Goal: Task Accomplishment & Management: Use online tool/utility

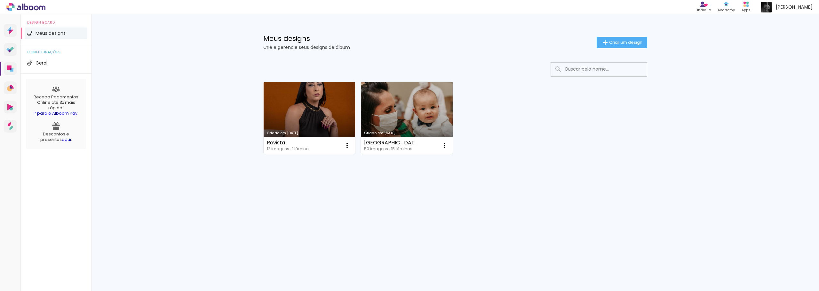
click at [423, 106] on link "Criado em [DATE]" at bounding box center [407, 118] width 92 height 72
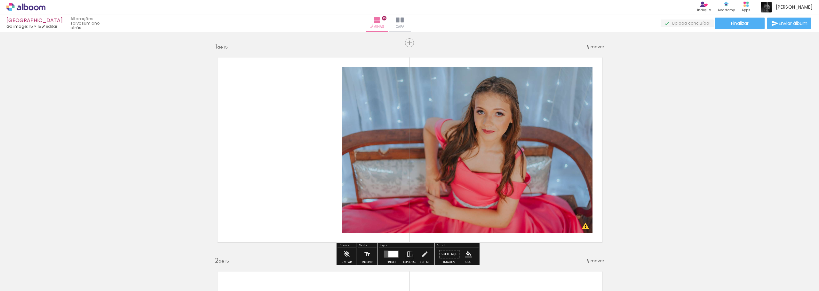
click at [67, 270] on div at bounding box center [63, 270] width 21 height 32
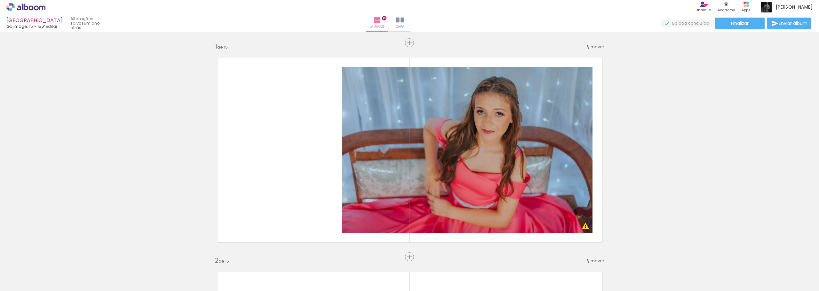
click at [53, 260] on iron-icon at bounding box center [50, 257] width 7 height 7
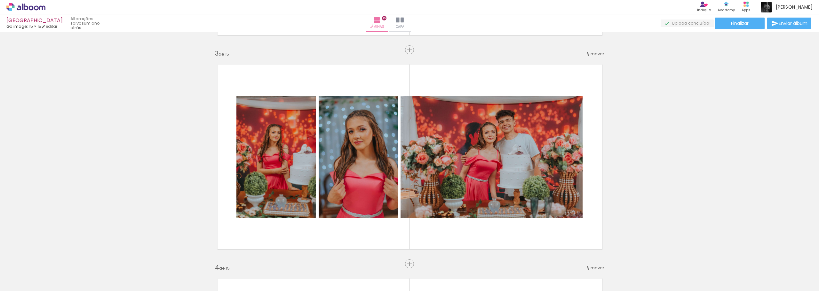
scroll to position [437, 0]
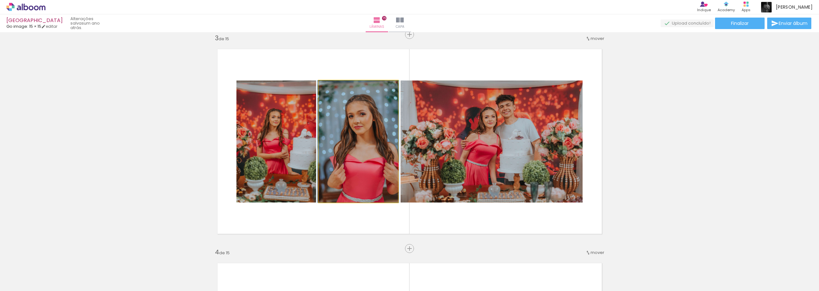
click at [355, 116] on quentale-photo at bounding box center [358, 142] width 79 height 122
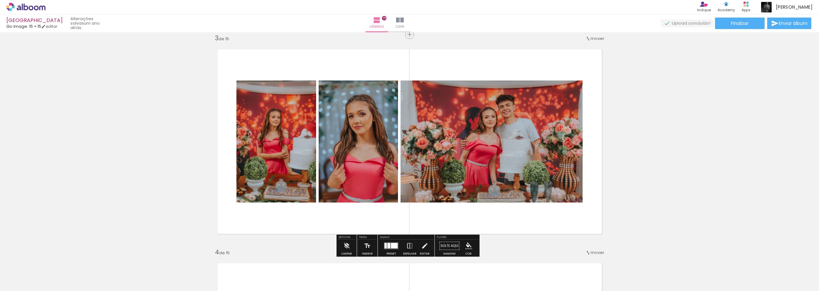
click at [59, 272] on div at bounding box center [63, 270] width 21 height 32
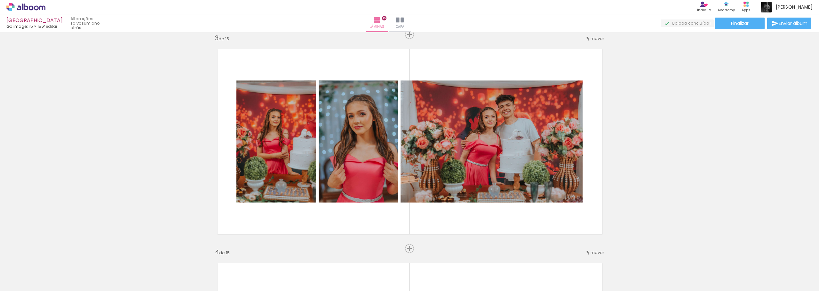
click at [54, 261] on paper-icon-button at bounding box center [50, 257] width 8 height 8
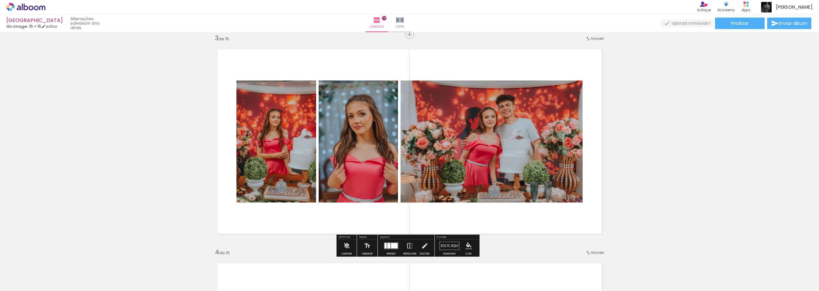
click at [71, 265] on div at bounding box center [63, 270] width 21 height 32
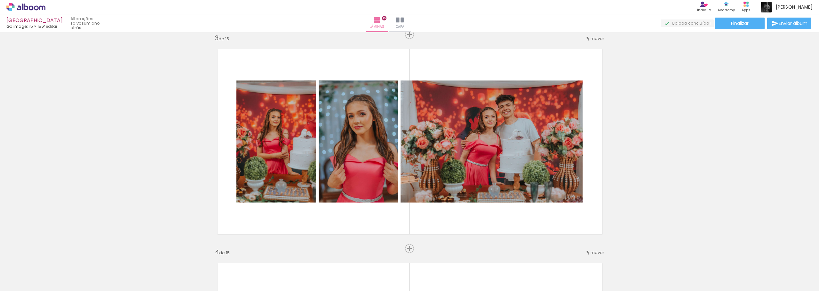
click at [51, 259] on iron-icon at bounding box center [50, 257] width 7 height 7
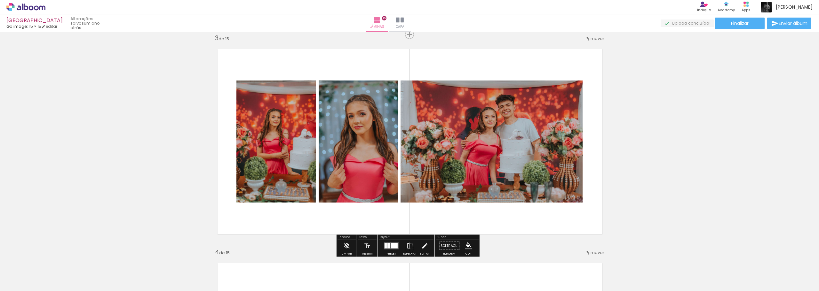
click at [27, 269] on input "Todas as fotos" at bounding box center [18, 271] width 24 height 5
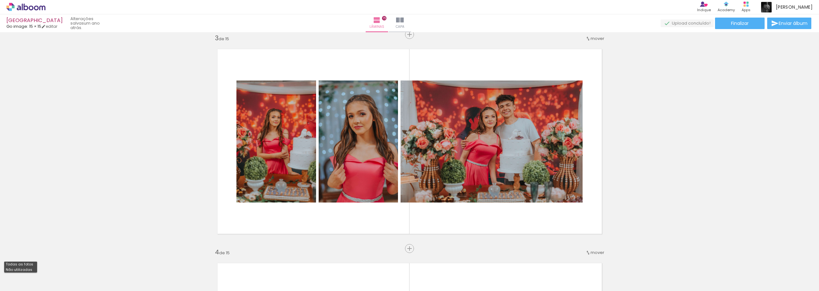
click at [0, 0] on slot "Todas as fotos" at bounding box center [0, 0] width 0 height 0
click at [51, 257] on iron-icon at bounding box center [50, 257] width 7 height 7
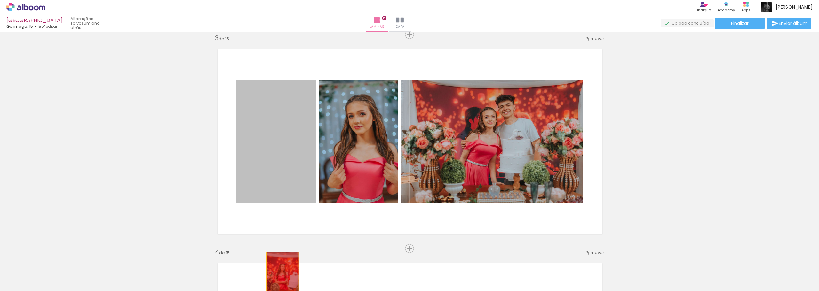
drag, startPoint x: 282, startPoint y: 136, endPoint x: 280, endPoint y: 277, distance: 141.4
click at [280, 277] on quentale-workspace at bounding box center [409, 145] width 819 height 291
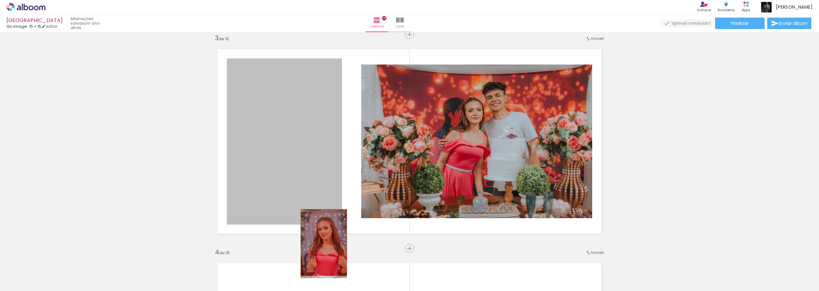
drag, startPoint x: 315, startPoint y: 154, endPoint x: 321, endPoint y: 243, distance: 89.8
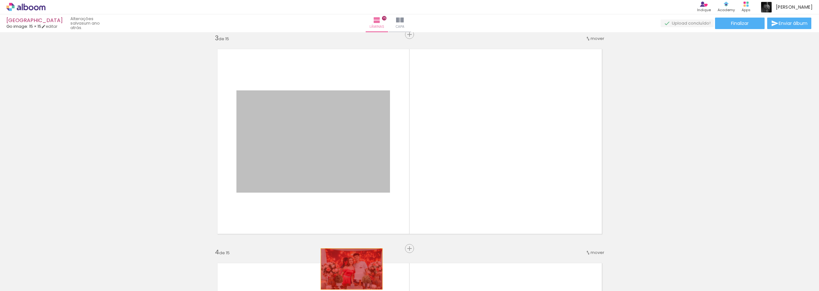
drag, startPoint x: 344, startPoint y: 115, endPoint x: 430, endPoint y: 161, distance: 97.2
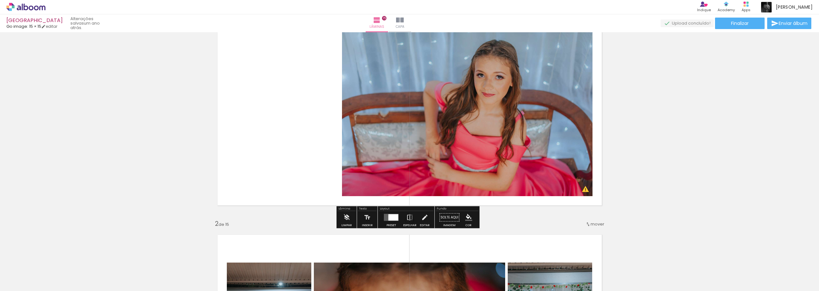
scroll to position [0, 0]
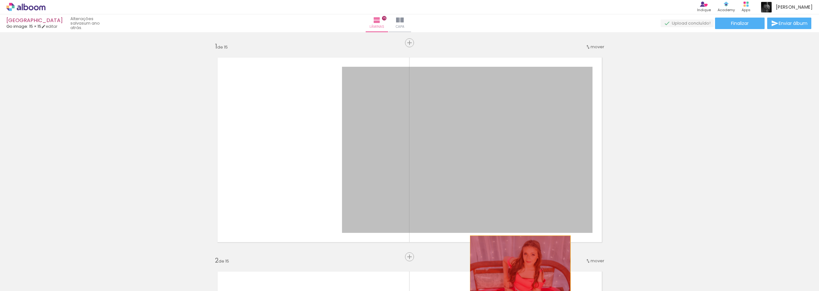
drag, startPoint x: 494, startPoint y: 114, endPoint x: 517, endPoint y: 269, distance: 156.5
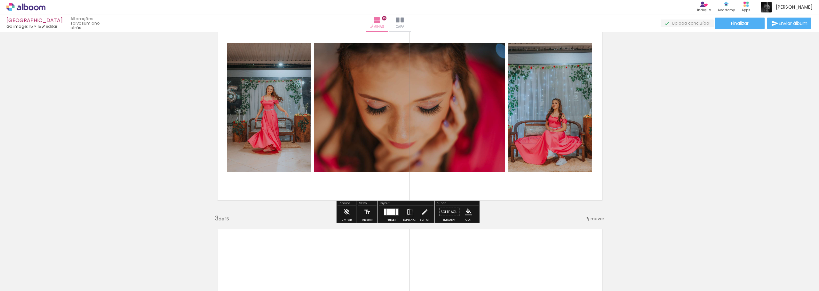
scroll to position [288, 0]
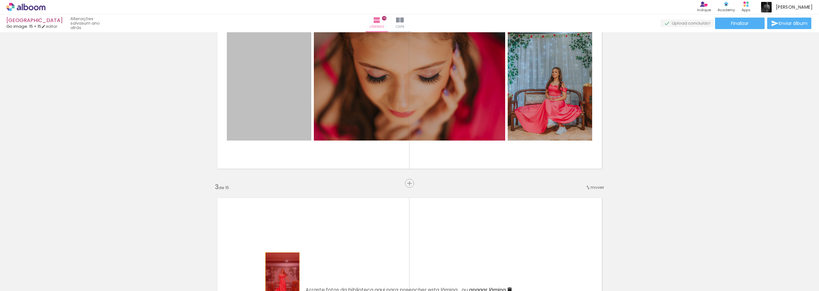
drag, startPoint x: 285, startPoint y: 94, endPoint x: 280, endPoint y: 279, distance: 184.9
click at [280, 279] on quentale-workspace at bounding box center [409, 145] width 819 height 291
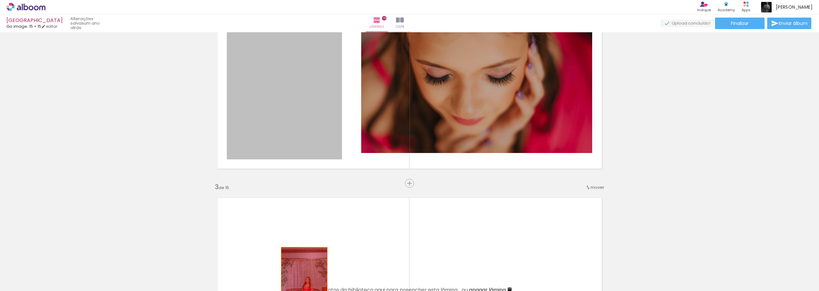
drag, startPoint x: 309, startPoint y: 103, endPoint x: 375, endPoint y: 112, distance: 66.2
click at [302, 280] on quentale-workspace at bounding box center [409, 145] width 819 height 291
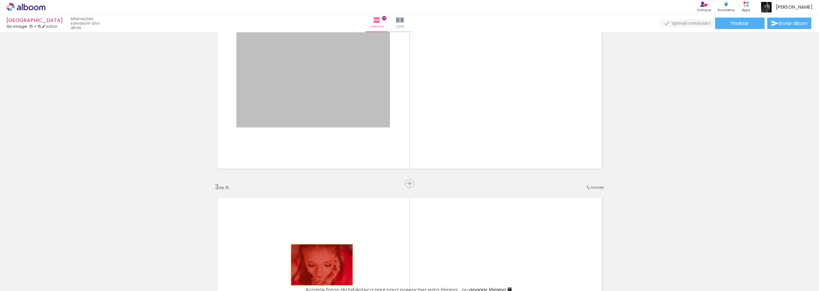
drag, startPoint x: 321, startPoint y: 72, endPoint x: 319, endPoint y: 280, distance: 207.9
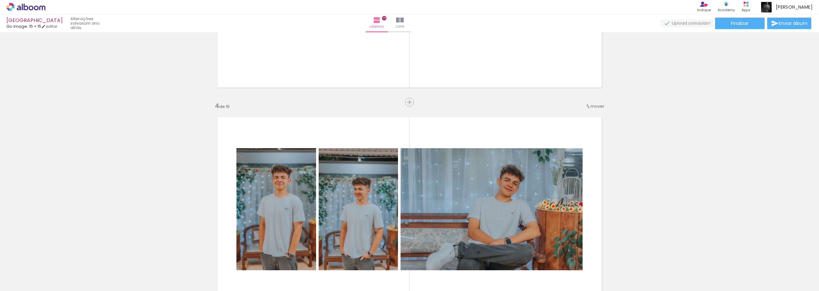
scroll to position [640, 0]
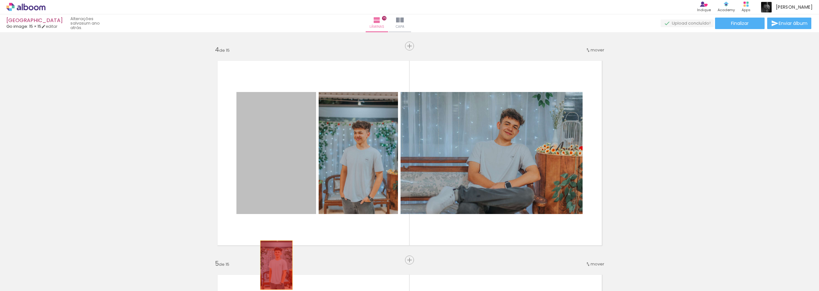
drag, startPoint x: 312, startPoint y: 153, endPoint x: 296, endPoint y: 229, distance: 78.2
click at [274, 265] on quentale-workspace at bounding box center [409, 145] width 819 height 291
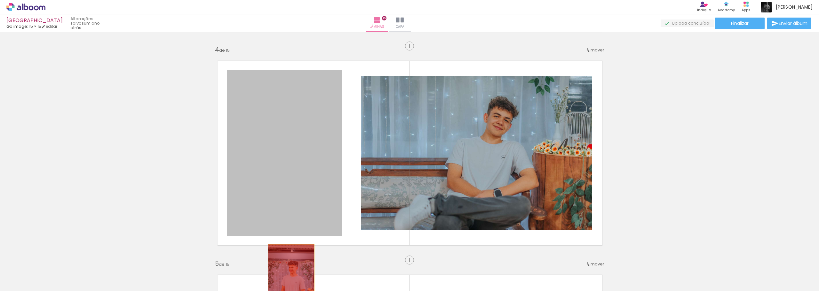
drag, startPoint x: 312, startPoint y: 144, endPoint x: 340, endPoint y: 222, distance: 82.8
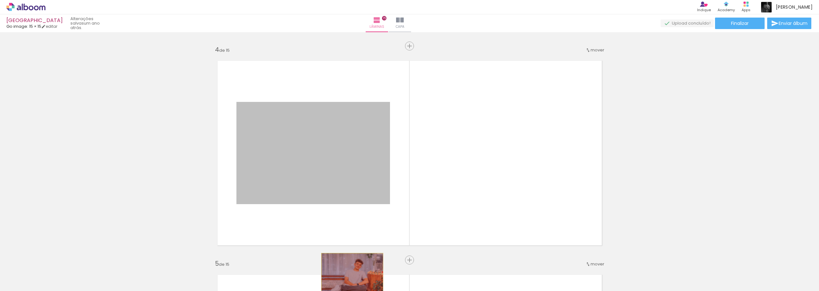
drag, startPoint x: 328, startPoint y: 159, endPoint x: 350, endPoint y: 274, distance: 116.8
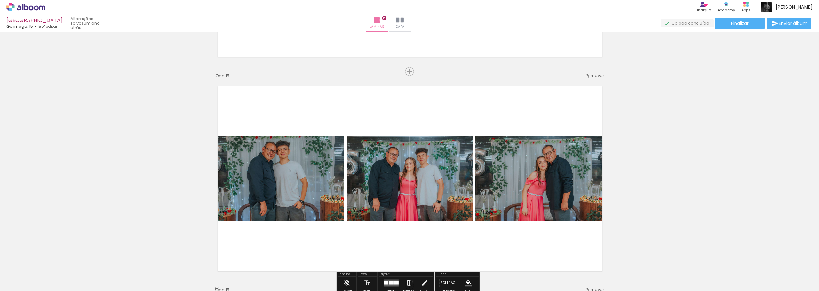
scroll to position [927, 0]
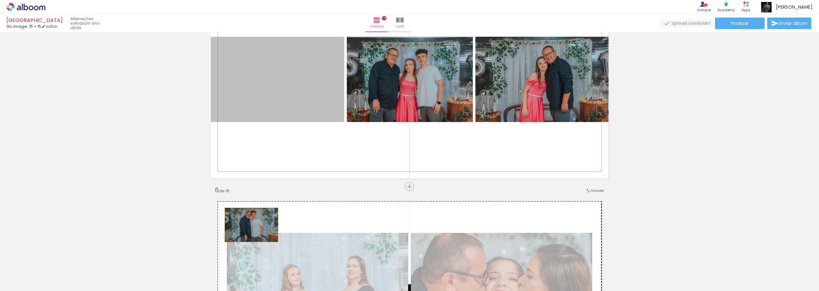
drag, startPoint x: 270, startPoint y: 67, endPoint x: 366, endPoint y: 76, distance: 96.1
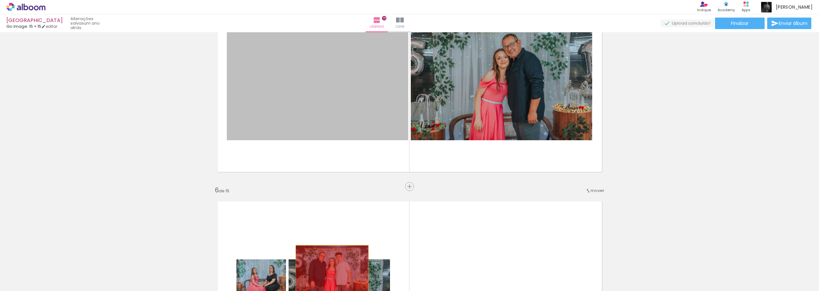
drag, startPoint x: 323, startPoint y: 76, endPoint x: 335, endPoint y: 272, distance: 195.4
click at [335, 272] on quentale-workspace at bounding box center [409, 145] width 819 height 291
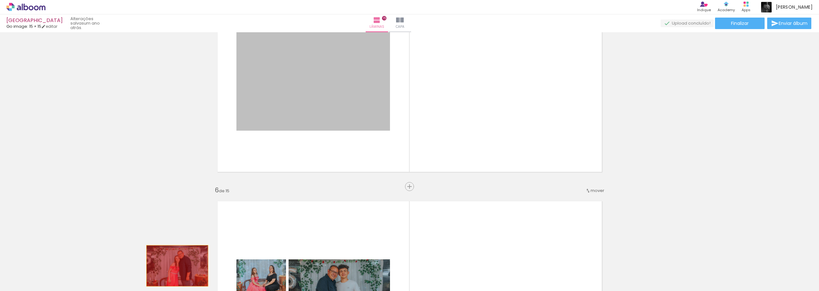
drag, startPoint x: 329, startPoint y: 78, endPoint x: 175, endPoint y: 266, distance: 242.9
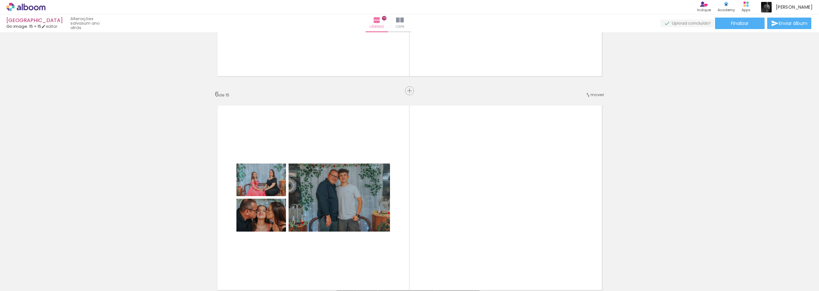
scroll to position [1087, 0]
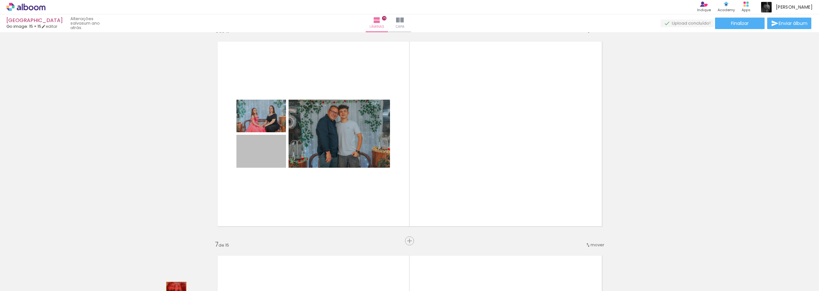
drag, startPoint x: 270, startPoint y: 157, endPoint x: 174, endPoint y: 289, distance: 162.9
click at [174, 289] on quentale-workspace at bounding box center [409, 145] width 819 height 291
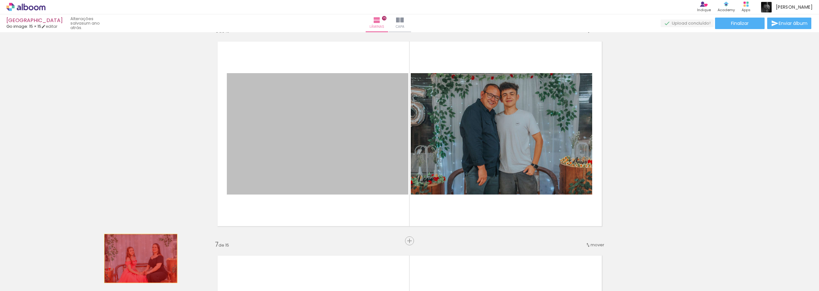
drag, startPoint x: 282, startPoint y: 132, endPoint x: 134, endPoint y: 261, distance: 196.3
click at [134, 261] on quentale-workspace at bounding box center [409, 145] width 819 height 291
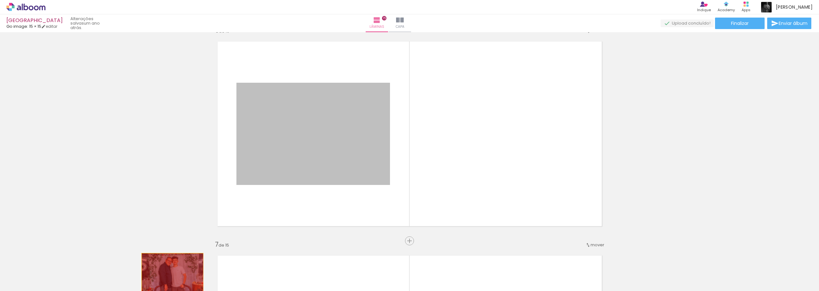
drag, startPoint x: 324, startPoint y: 130, endPoint x: 170, endPoint y: 274, distance: 211.3
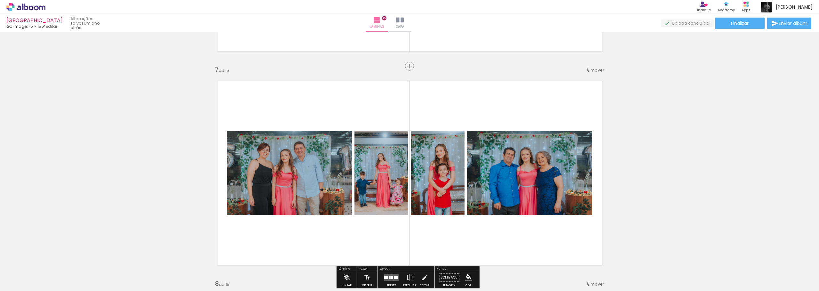
scroll to position [1343, 0]
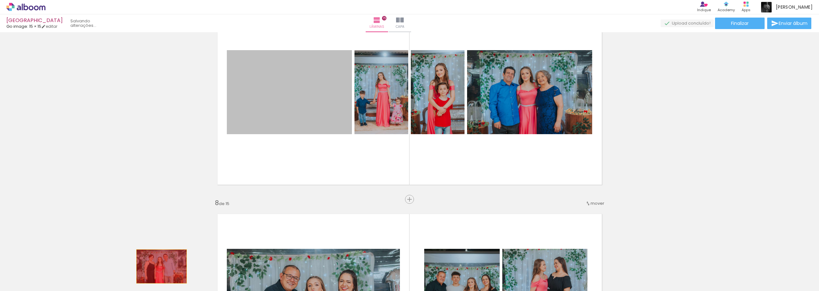
drag, startPoint x: 270, startPoint y: 87, endPoint x: 159, endPoint y: 267, distance: 211.2
click at [159, 267] on quentale-workspace at bounding box center [409, 145] width 819 height 291
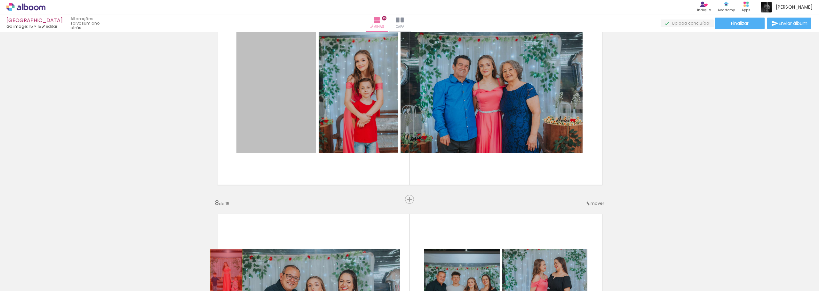
drag, startPoint x: 290, startPoint y: 96, endPoint x: 254, endPoint y: 256, distance: 164.2
click at [224, 279] on quentale-workspace at bounding box center [409, 145] width 819 height 291
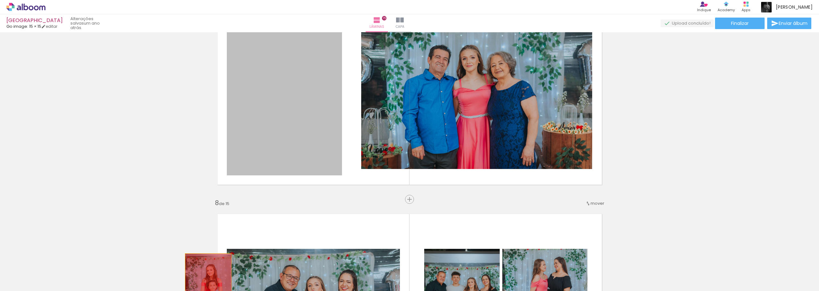
drag, startPoint x: 316, startPoint y: 85, endPoint x: 206, endPoint y: 287, distance: 230.3
click at [206, 287] on quentale-workspace at bounding box center [409, 145] width 819 height 291
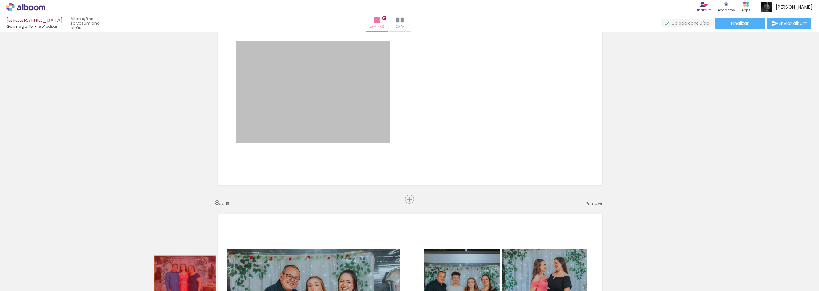
drag, startPoint x: 306, startPoint y: 99, endPoint x: 182, endPoint y: 277, distance: 216.6
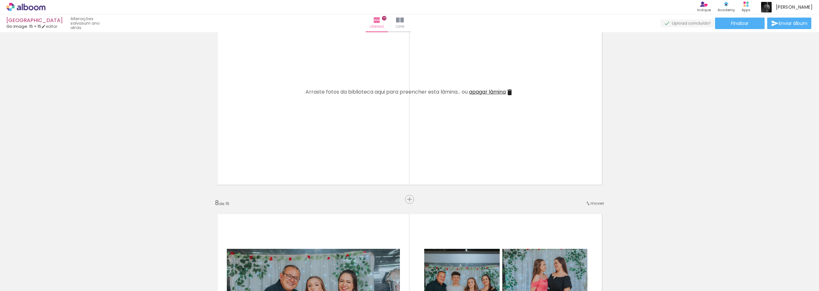
click at [53, 260] on iron-icon at bounding box center [50, 257] width 7 height 7
click at [51, 255] on iron-icon at bounding box center [50, 257] width 7 height 7
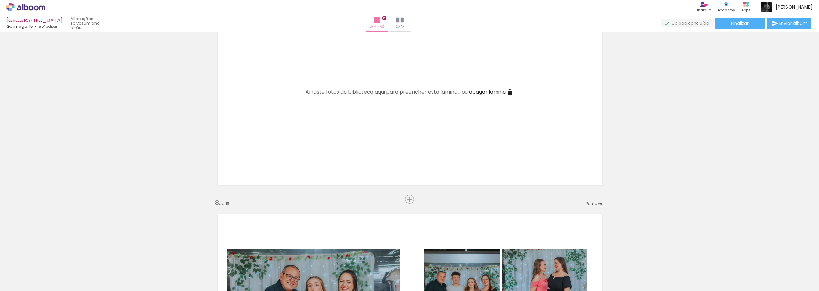
click at [51, 255] on iron-icon at bounding box center [50, 257] width 7 height 7
click at [52, 255] on iron-icon at bounding box center [50, 257] width 7 height 7
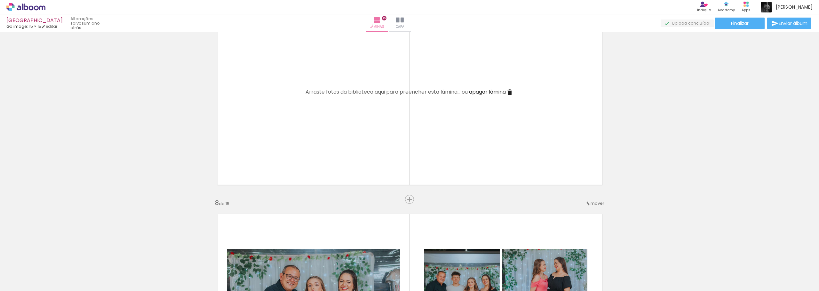
click at [52, 255] on iron-icon at bounding box center [50, 257] width 7 height 7
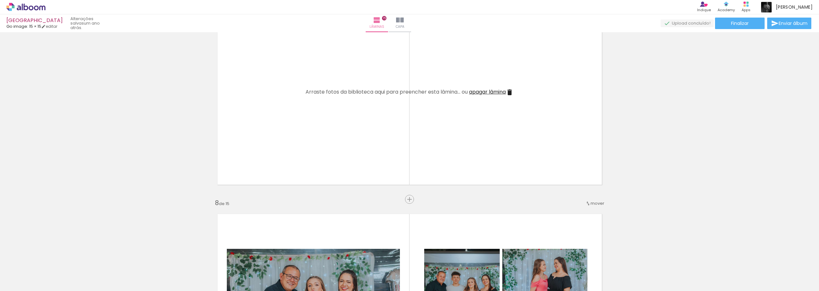
click at [52, 255] on iron-icon at bounding box center [50, 257] width 7 height 7
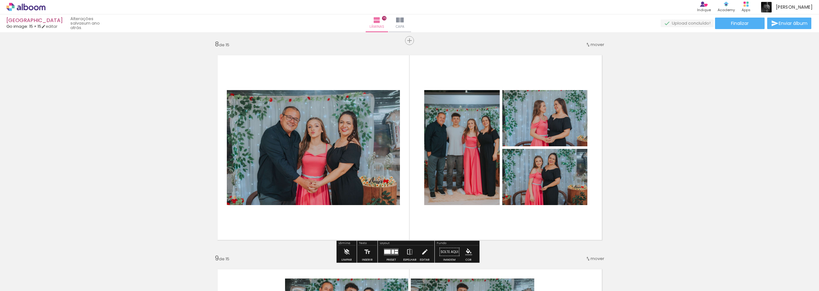
scroll to position [1508, 0]
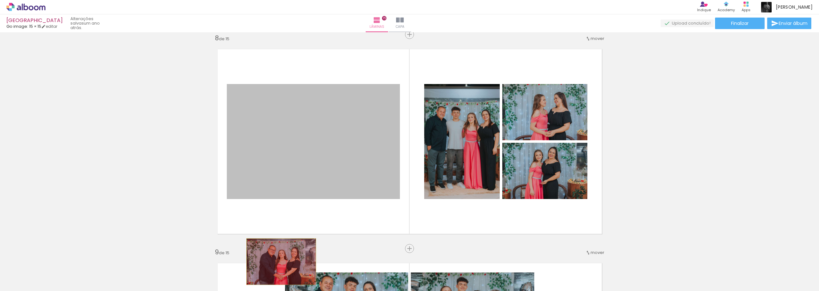
drag, startPoint x: 289, startPoint y: 130, endPoint x: 279, endPoint y: 262, distance: 132.8
click at [279, 262] on quentale-workspace at bounding box center [409, 145] width 819 height 291
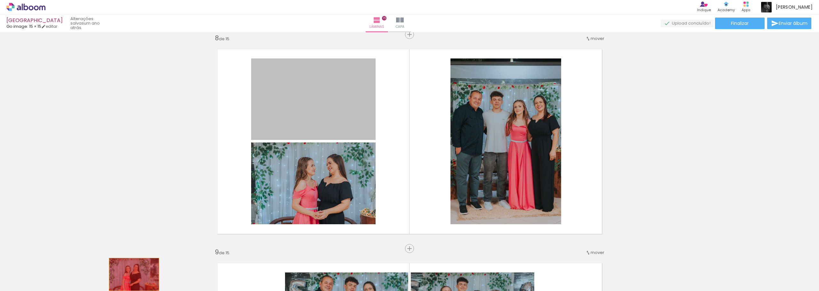
drag, startPoint x: 198, startPoint y: 204, endPoint x: 131, endPoint y: 272, distance: 95.7
click at [131, 272] on quentale-workspace at bounding box center [409, 145] width 819 height 291
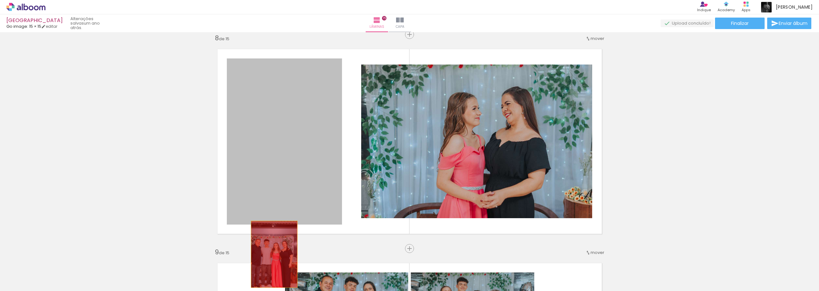
drag, startPoint x: 294, startPoint y: 151, endPoint x: 272, endPoint y: 257, distance: 107.9
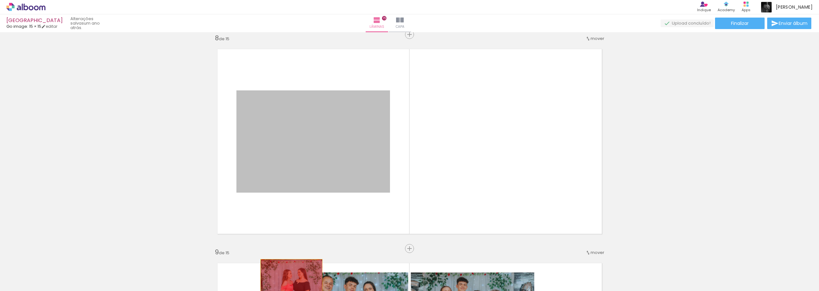
drag, startPoint x: 277, startPoint y: 153, endPoint x: 289, endPoint y: 280, distance: 127.5
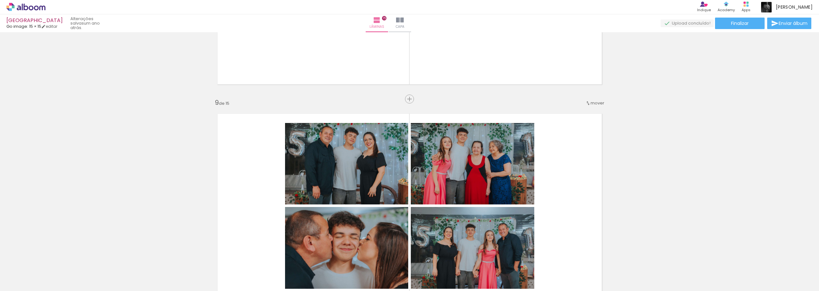
scroll to position [1700, 0]
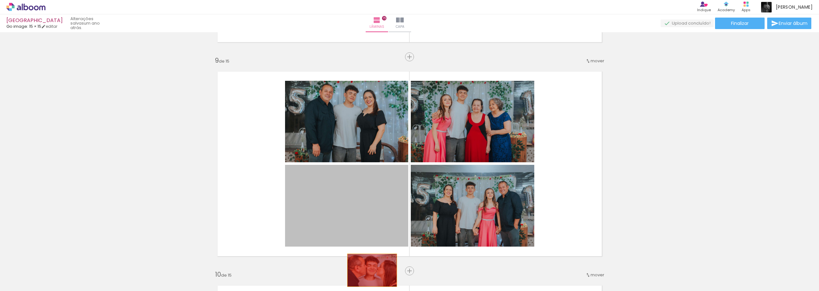
drag, startPoint x: 348, startPoint y: 209, endPoint x: 369, endPoint y: 271, distance: 65.4
click at [369, 271] on quentale-workspace at bounding box center [409, 145] width 819 height 291
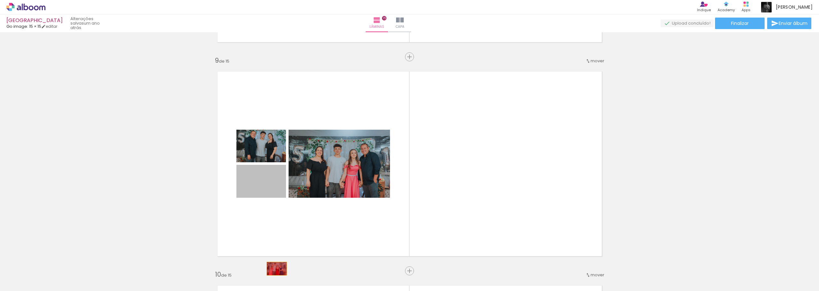
drag, startPoint x: 270, startPoint y: 208, endPoint x: 274, endPoint y: 269, distance: 61.2
click at [274, 269] on quentale-workspace at bounding box center [409, 145] width 819 height 291
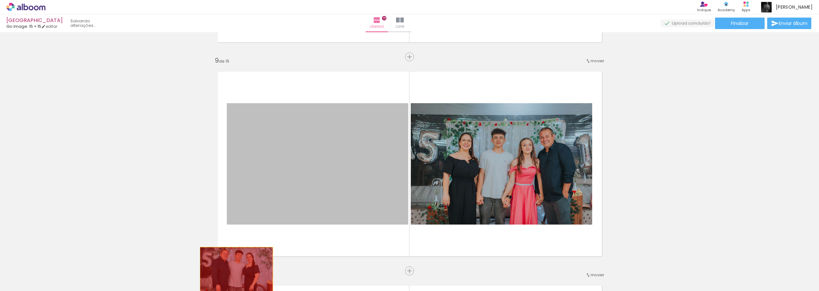
drag, startPoint x: 331, startPoint y: 162, endPoint x: 234, endPoint y: 272, distance: 146.8
click at [234, 272] on quentale-workspace at bounding box center [409, 145] width 819 height 291
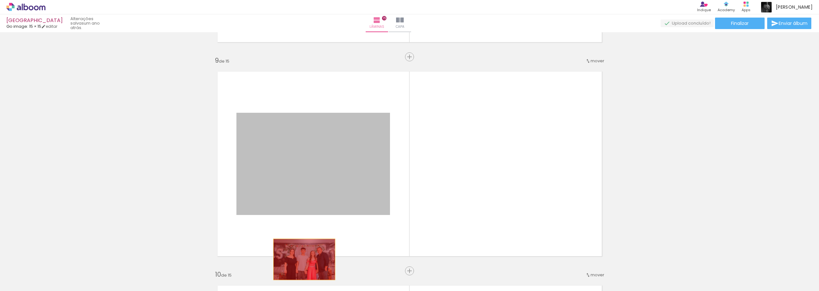
drag, startPoint x: 337, startPoint y: 161, endPoint x: 302, endPoint y: 260, distance: 104.7
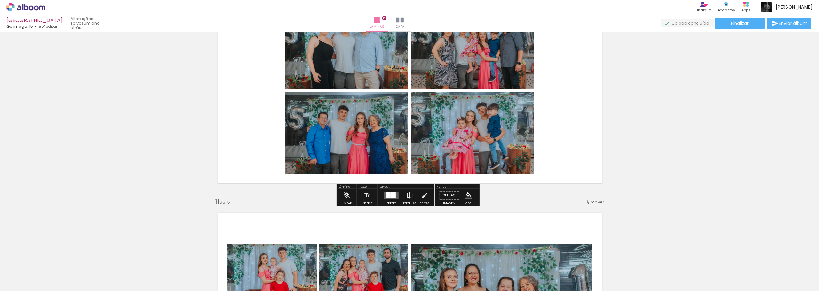
scroll to position [1988, 0]
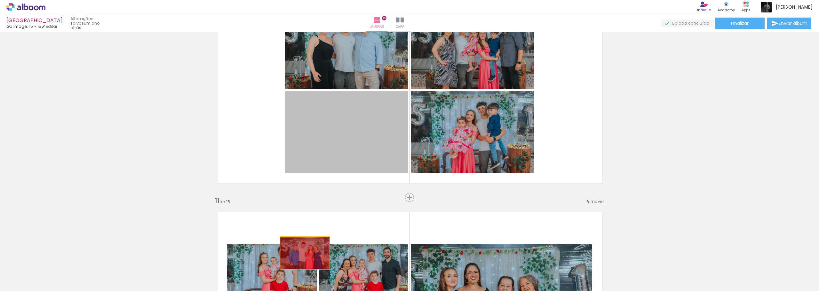
drag, startPoint x: 363, startPoint y: 131, endPoint x: 302, endPoint y: 253, distance: 136.6
click at [302, 253] on quentale-workspace at bounding box center [409, 145] width 819 height 291
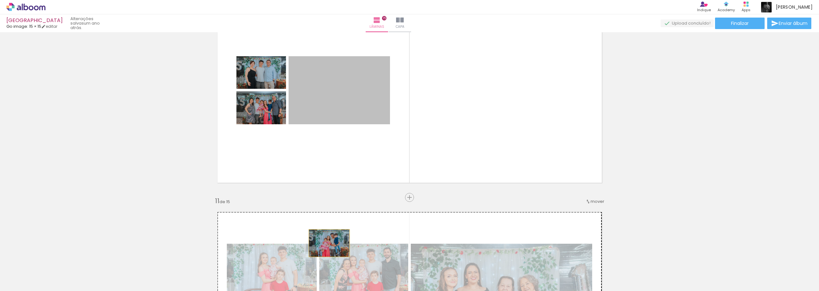
drag, startPoint x: 344, startPoint y: 85, endPoint x: 330, endPoint y: 255, distance: 171.1
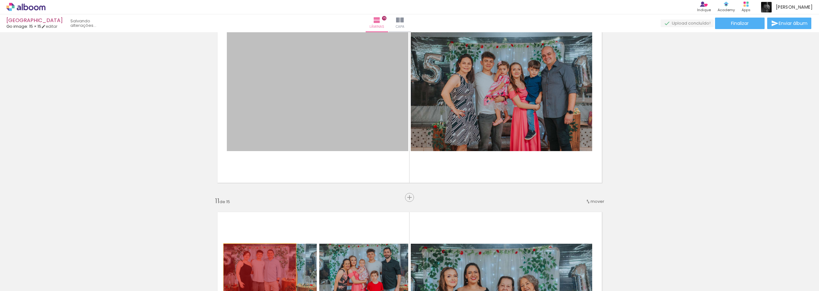
drag, startPoint x: 302, startPoint y: 100, endPoint x: 257, endPoint y: 268, distance: 173.7
click at [257, 268] on quentale-workspace at bounding box center [409, 145] width 819 height 291
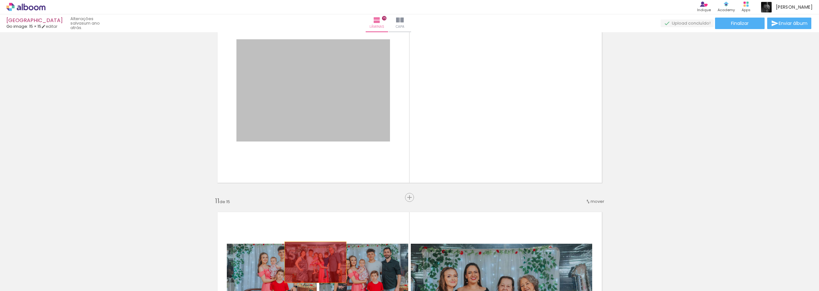
drag, startPoint x: 345, startPoint y: 73, endPoint x: 313, endPoint y: 263, distance: 192.7
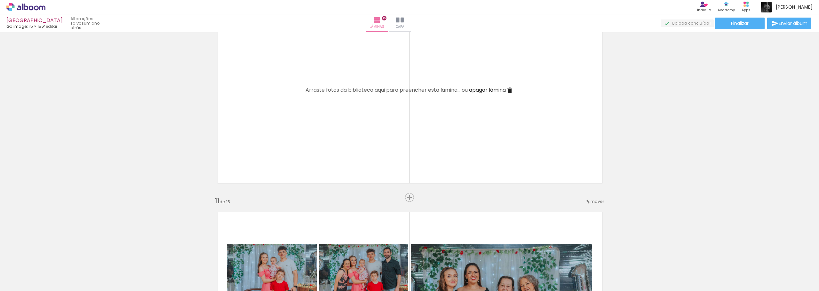
click at [52, 256] on iron-icon at bounding box center [50, 257] width 7 height 7
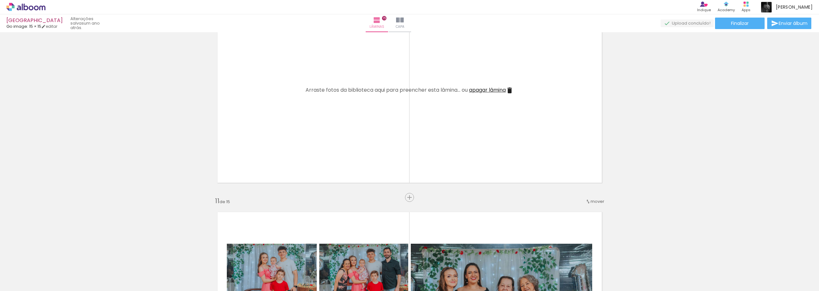
click at [52, 256] on iron-icon at bounding box center [50, 257] width 7 height 7
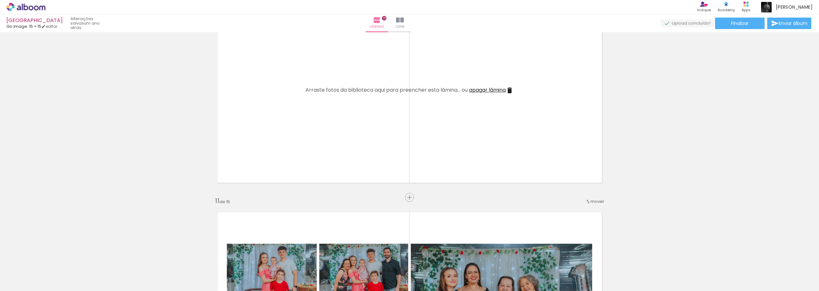
click at [52, 256] on iron-icon at bounding box center [50, 257] width 7 height 7
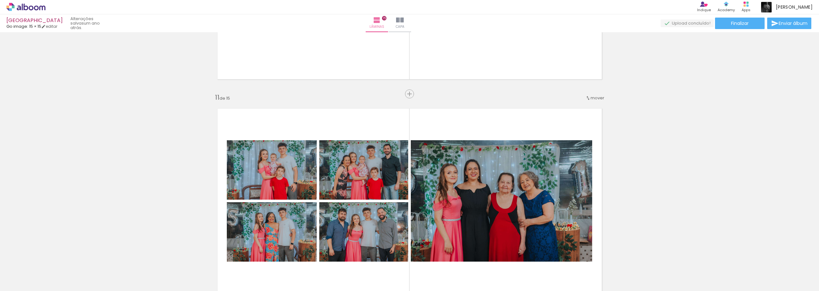
scroll to position [2151, 0]
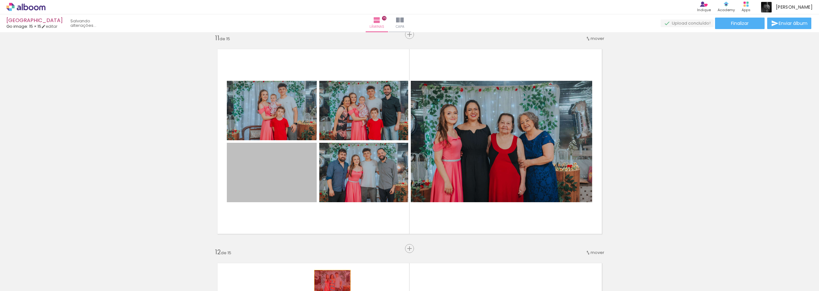
drag, startPoint x: 296, startPoint y: 169, endPoint x: 330, endPoint y: 282, distance: 118.4
click at [330, 282] on quentale-workspace at bounding box center [409, 145] width 819 height 291
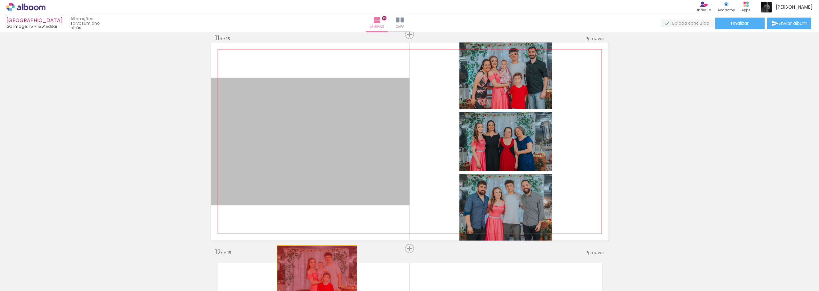
drag, startPoint x: 290, startPoint y: 138, endPoint x: 315, endPoint y: 270, distance: 134.1
click at [315, 270] on quentale-workspace at bounding box center [409, 145] width 819 height 291
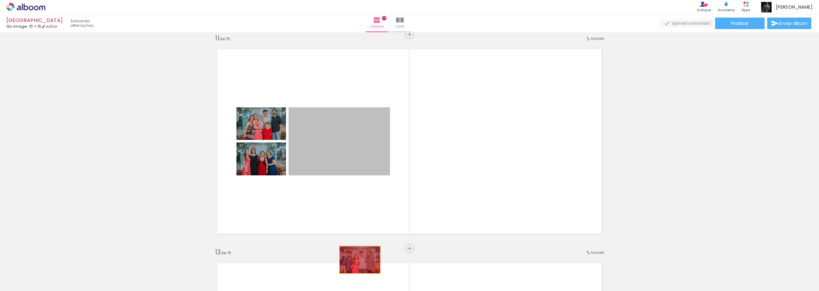
drag, startPoint x: 336, startPoint y: 143, endPoint x: 346, endPoint y: 212, distance: 69.8
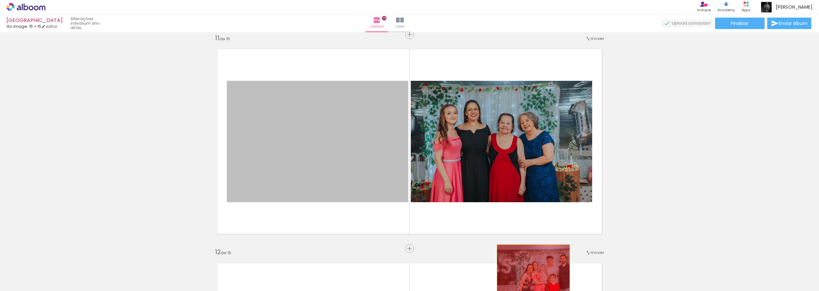
drag, startPoint x: 300, startPoint y: 126, endPoint x: 543, endPoint y: 201, distance: 254.3
click at [531, 268] on quentale-workspace at bounding box center [409, 145] width 819 height 291
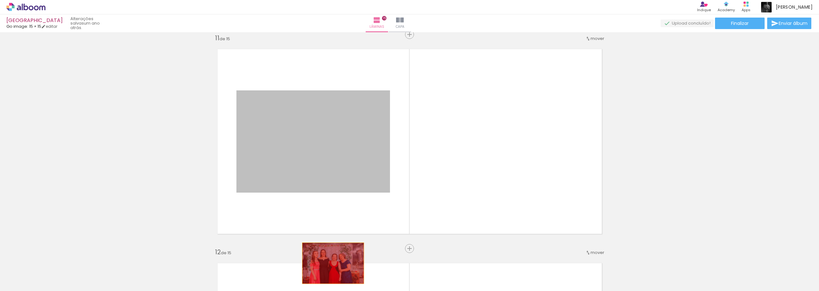
drag, startPoint x: 291, startPoint y: 137, endPoint x: 331, endPoint y: 264, distance: 132.7
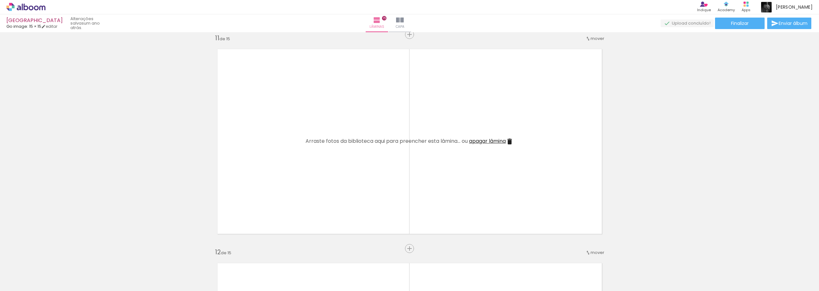
click at [53, 259] on iron-icon at bounding box center [50, 257] width 7 height 7
click at [52, 258] on iron-icon at bounding box center [50, 257] width 7 height 7
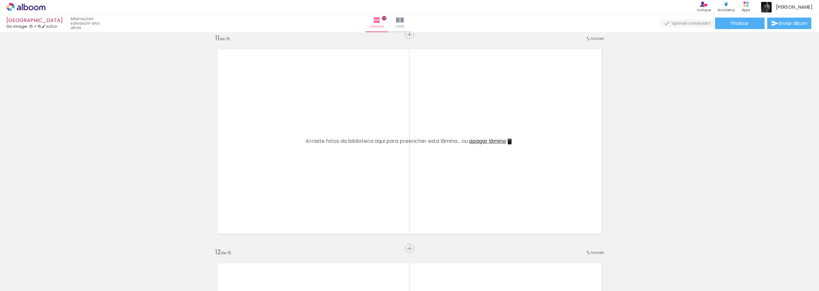
click at [52, 258] on iron-icon at bounding box center [50, 257] width 7 height 7
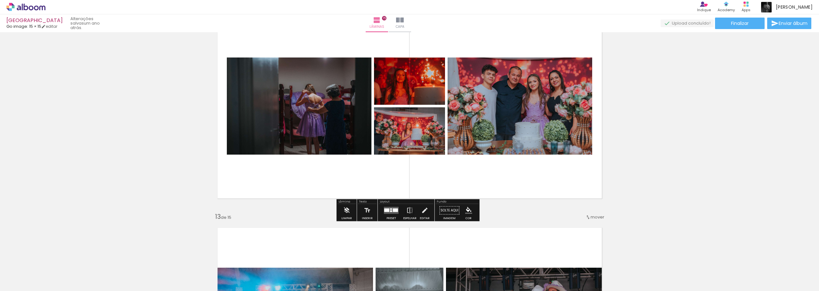
scroll to position [2429, 0]
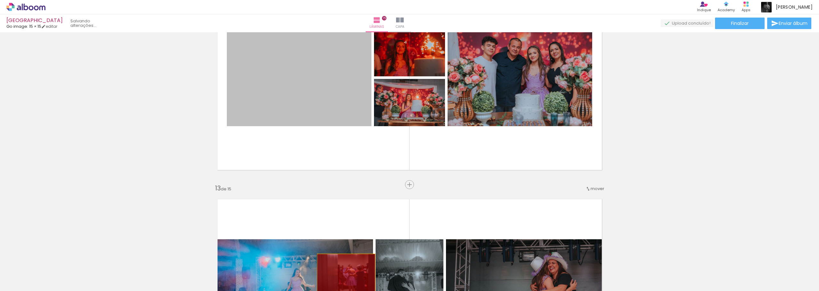
drag, startPoint x: 330, startPoint y: 79, endPoint x: 343, endPoint y: 274, distance: 194.9
click at [343, 274] on quentale-workspace at bounding box center [409, 145] width 819 height 291
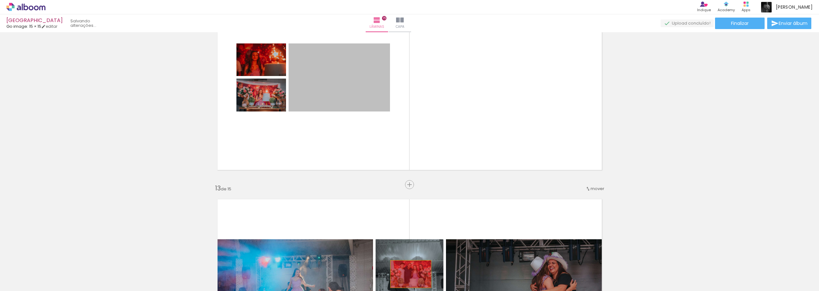
drag, startPoint x: 340, startPoint y: 79, endPoint x: 373, endPoint y: 189, distance: 114.8
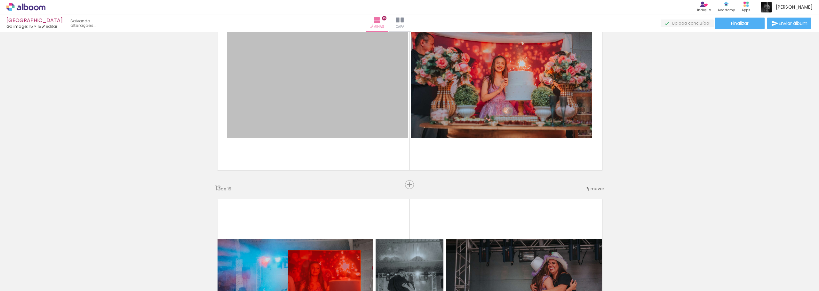
drag, startPoint x: 328, startPoint y: 82, endPoint x: 319, endPoint y: 201, distance: 119.6
click at [322, 275] on quentale-workspace at bounding box center [409, 145] width 819 height 291
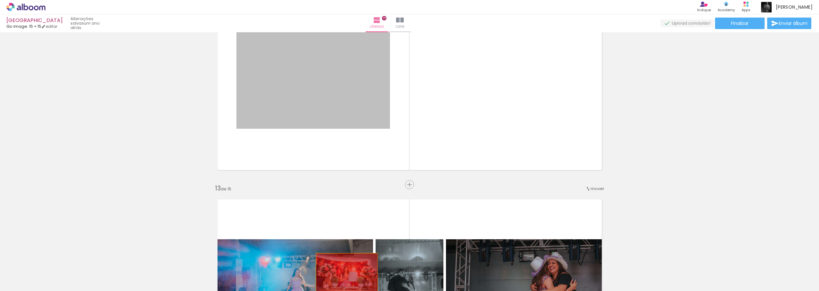
drag, startPoint x: 334, startPoint y: 83, endPoint x: 344, endPoint y: 274, distance: 191.5
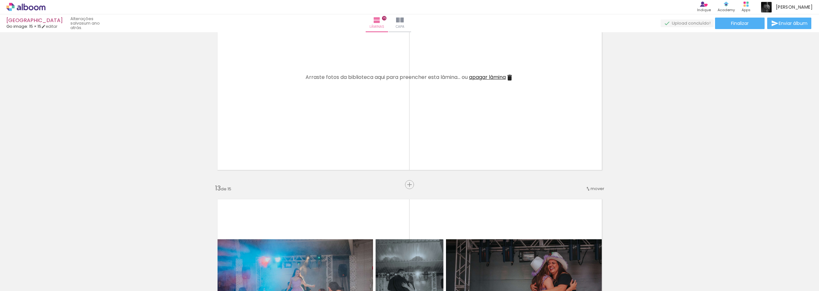
click at [53, 262] on div at bounding box center [64, 269] width 32 height 21
click at [52, 259] on iron-icon at bounding box center [50, 257] width 7 height 7
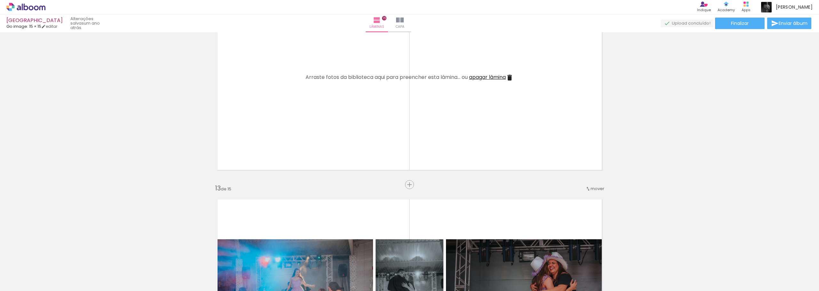
click at [52, 259] on iron-icon at bounding box center [50, 257] width 7 height 7
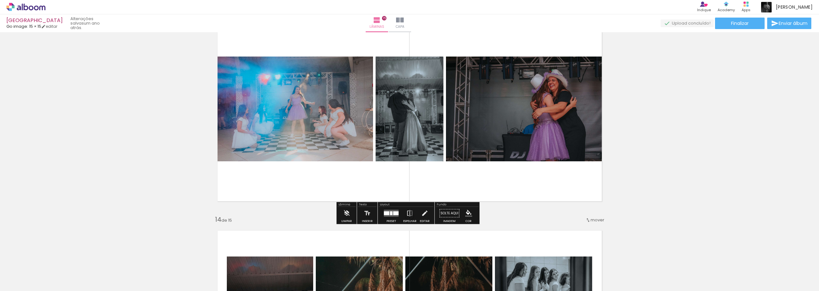
scroll to position [2612, 0]
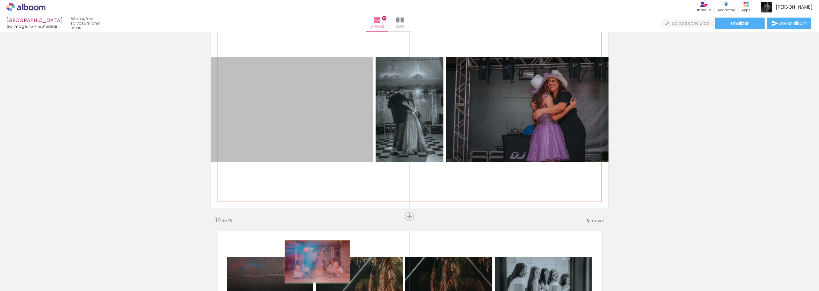
drag, startPoint x: 313, startPoint y: 108, endPoint x: 315, endPoint y: 262, distance: 153.5
click at [315, 262] on quentale-workspace at bounding box center [409, 145] width 819 height 291
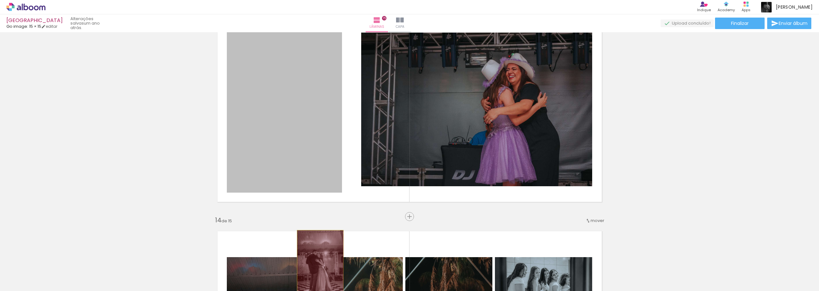
drag, startPoint x: 285, startPoint y: 134, endPoint x: 318, endPoint y: 264, distance: 133.6
click at [318, 264] on quentale-workspace at bounding box center [409, 145] width 819 height 291
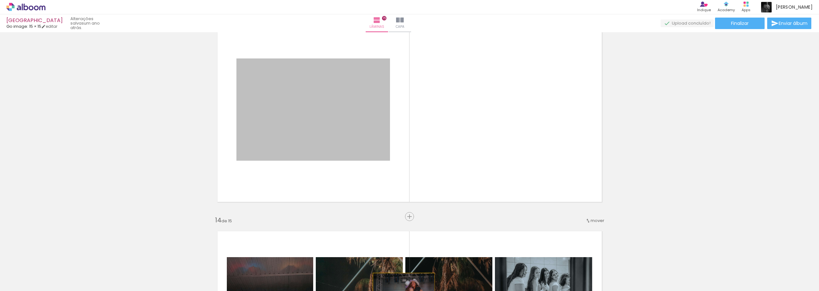
drag, startPoint x: 319, startPoint y: 112, endPoint x: 401, endPoint y: 294, distance: 199.4
click at [401, 291] on html "link( href="../../bower_components/polymer/polymer.html" rel="import" ) picture…" at bounding box center [409, 145] width 819 height 291
drag, startPoint x: 327, startPoint y: 127, endPoint x: 380, endPoint y: 263, distance: 145.8
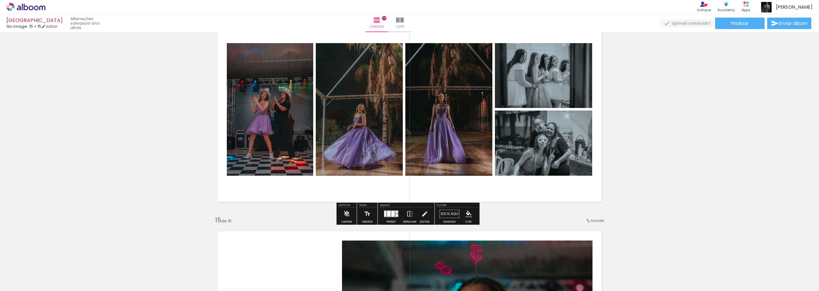
scroll to position [2835, 0]
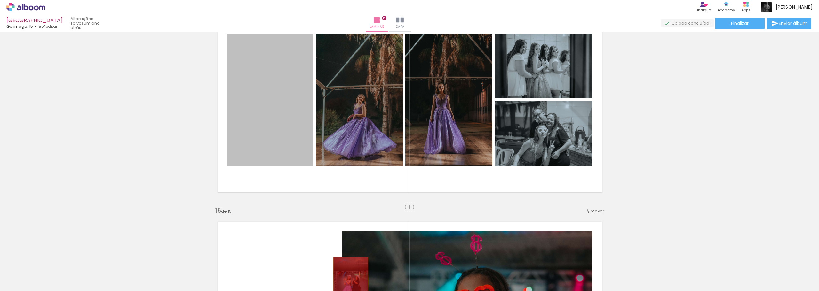
drag, startPoint x: 263, startPoint y: 86, endPoint x: 348, endPoint y: 284, distance: 215.5
click at [348, 284] on quentale-workspace at bounding box center [409, 145] width 819 height 291
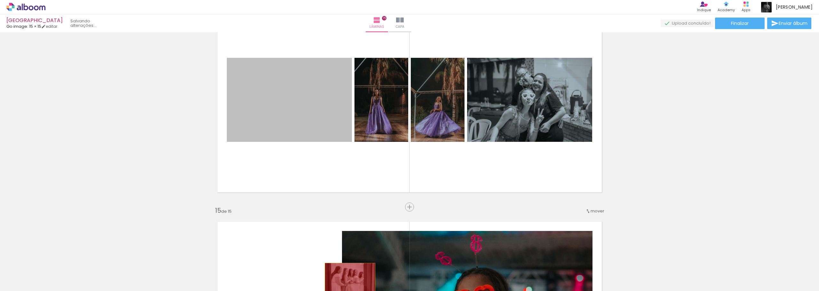
drag, startPoint x: 306, startPoint y: 109, endPoint x: 347, endPoint y: 280, distance: 175.7
click at [347, 280] on quentale-workspace at bounding box center [409, 145] width 819 height 291
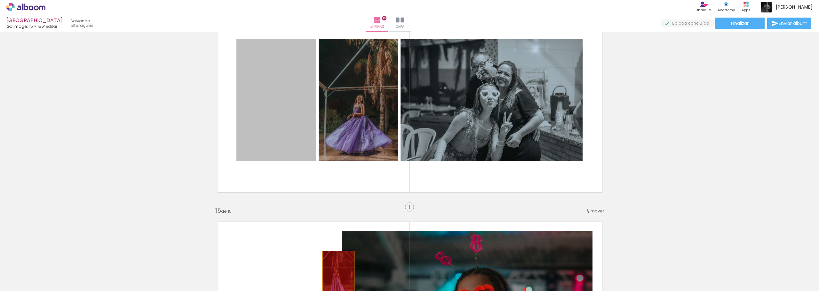
drag, startPoint x: 297, startPoint y: 121, endPoint x: 336, endPoint y: 276, distance: 159.6
click at [336, 276] on quentale-workspace at bounding box center [409, 145] width 819 height 291
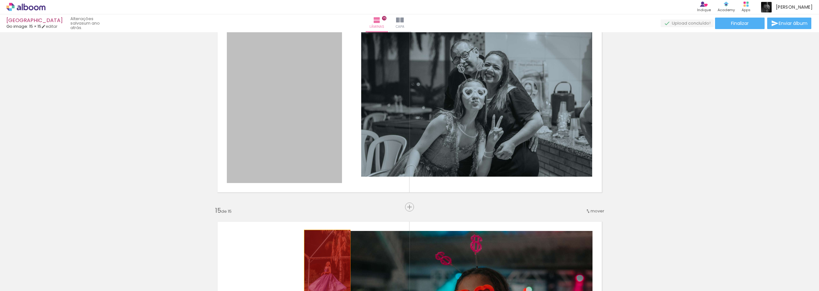
drag, startPoint x: 294, startPoint y: 106, endPoint x: 325, endPoint y: 264, distance: 159.9
click at [325, 264] on quentale-workspace at bounding box center [409, 145] width 819 height 291
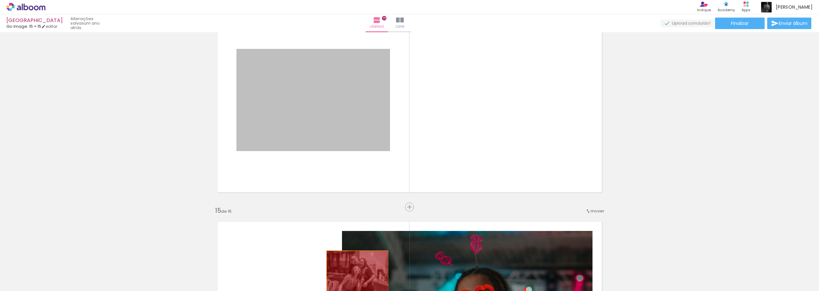
drag, startPoint x: 301, startPoint y: 103, endPoint x: 355, endPoint y: 272, distance: 176.5
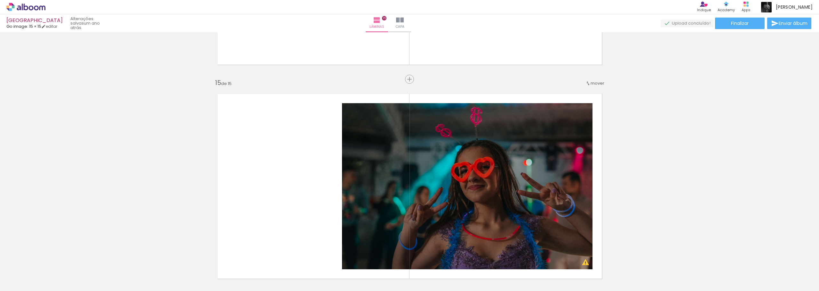
scroll to position [3059, 0]
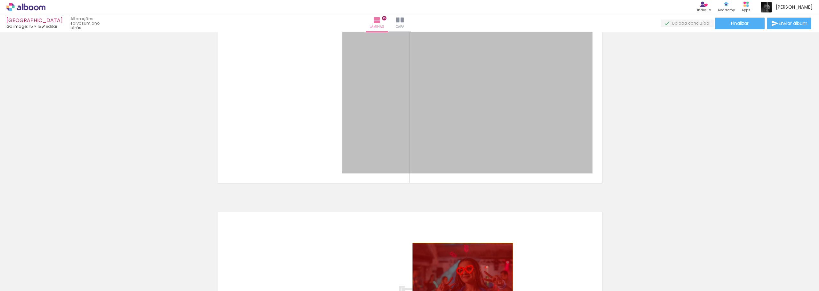
drag, startPoint x: 407, startPoint y: 120, endPoint x: 460, endPoint y: 277, distance: 165.3
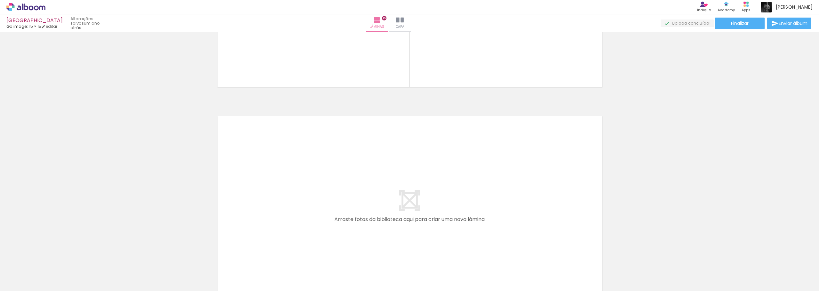
scroll to position [3219, 0]
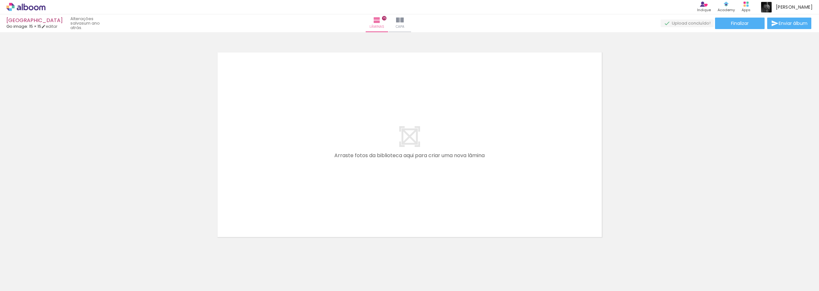
click at [53, 256] on iron-icon at bounding box center [50, 257] width 7 height 7
click at [53, 258] on iron-icon at bounding box center [50, 257] width 7 height 7
click at [53, 257] on iron-icon at bounding box center [50, 257] width 7 height 7
click at [53, 258] on iron-icon at bounding box center [50, 257] width 7 height 7
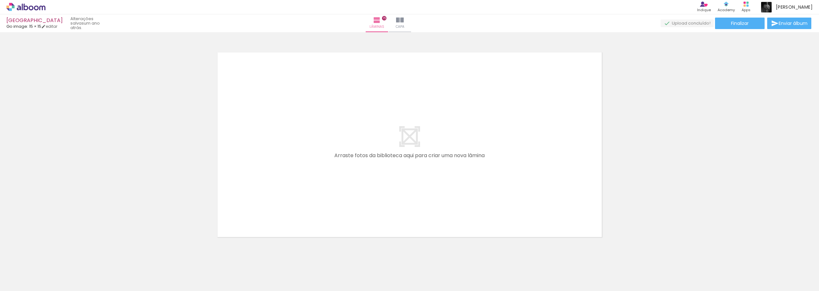
click at [74, 261] on div at bounding box center [63, 270] width 19 height 29
click at [53, 256] on iron-icon at bounding box center [50, 257] width 7 height 7
click at [53, 254] on iron-icon at bounding box center [50, 257] width 7 height 7
click at [53, 257] on iron-icon at bounding box center [50, 257] width 7 height 7
click at [52, 258] on iron-icon at bounding box center [50, 257] width 7 height 7
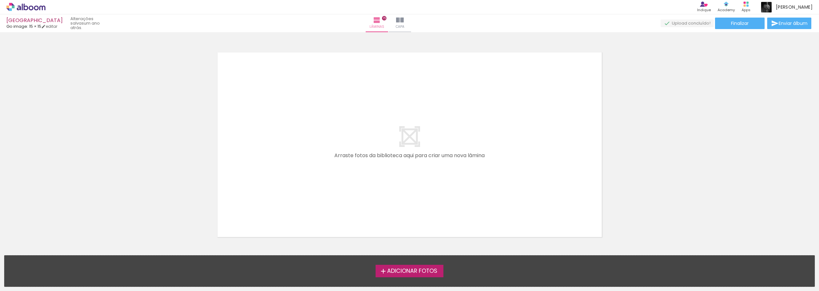
click at [422, 271] on span "Adicionar Fotos" at bounding box center [412, 272] width 50 height 6
click at [0, 0] on input "file" at bounding box center [0, 0] width 0 height 0
click at [427, 273] on span "Adicionar Fotos" at bounding box center [412, 272] width 50 height 6
click at [0, 0] on input "file" at bounding box center [0, 0] width 0 height 0
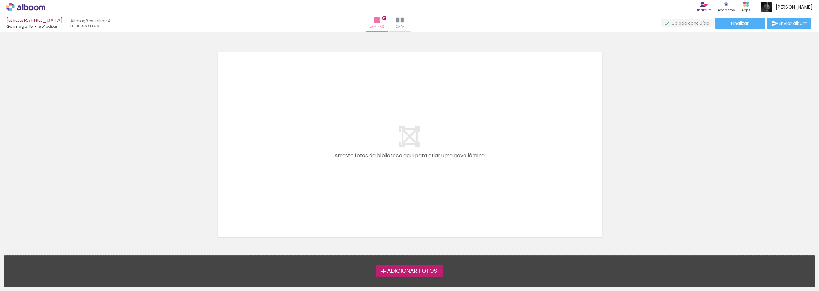
click at [411, 272] on span "Adicionar Fotos" at bounding box center [412, 272] width 50 height 6
click at [0, 0] on input "file" at bounding box center [0, 0] width 0 height 0
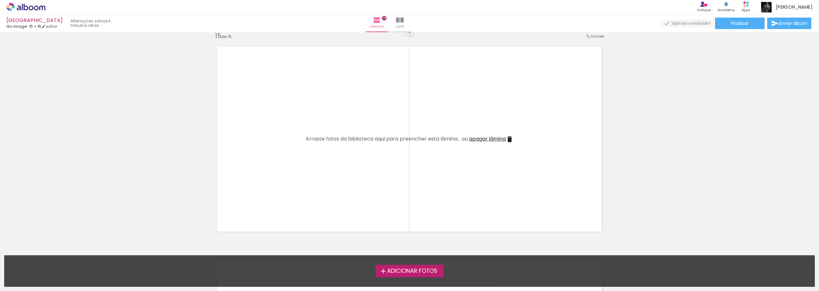
scroll to position [2963, 0]
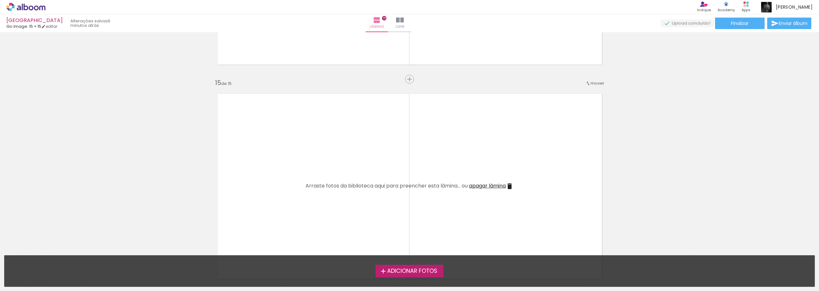
click at [422, 272] on span "Adicionar Fotos" at bounding box center [412, 272] width 50 height 6
click at [0, 0] on input "file" at bounding box center [0, 0] width 0 height 0
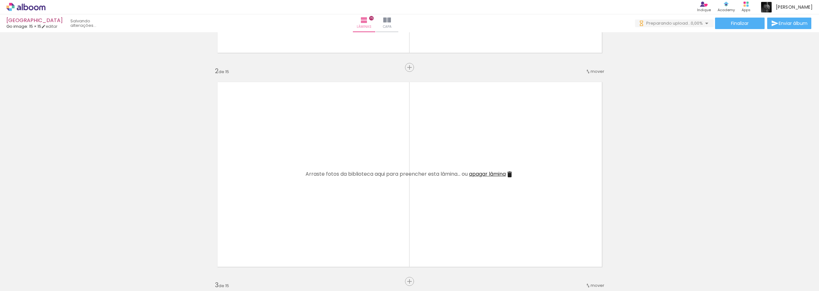
scroll to position [0, 0]
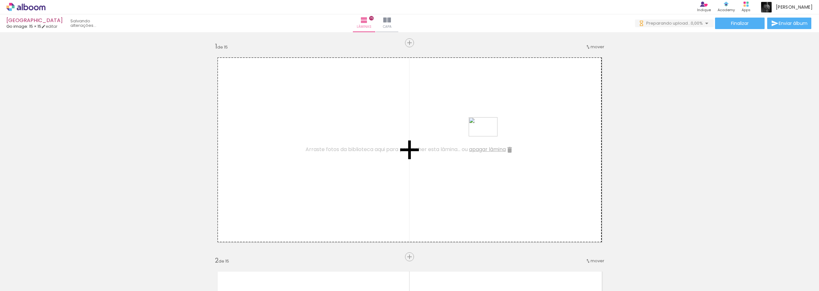
drag, startPoint x: 105, startPoint y: 270, endPoint x: 487, endPoint y: 137, distance: 405.2
click at [487, 137] on quentale-workspace at bounding box center [409, 145] width 819 height 291
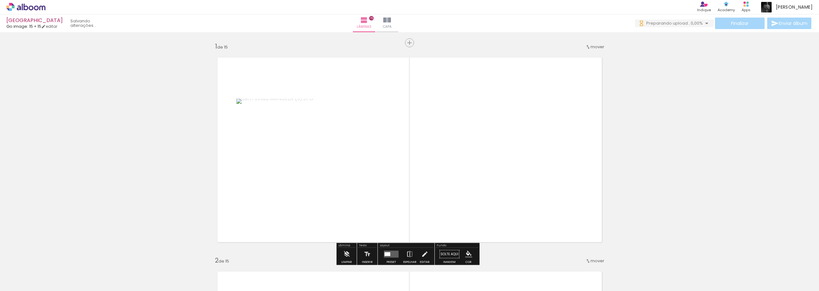
click at [328, 150] on quentale-photo at bounding box center [313, 150] width 154 height 102
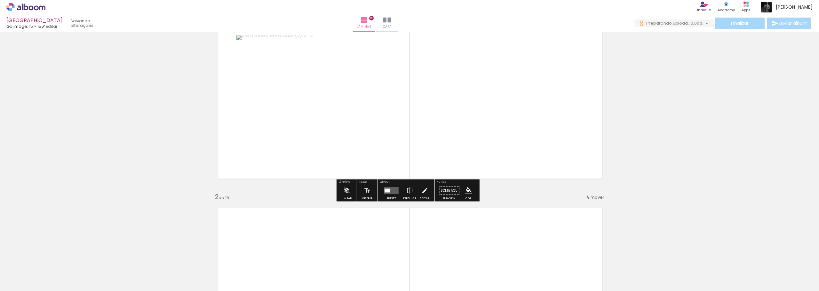
scroll to position [64, 0]
click at [389, 188] on quentale-layouter at bounding box center [391, 190] width 15 height 7
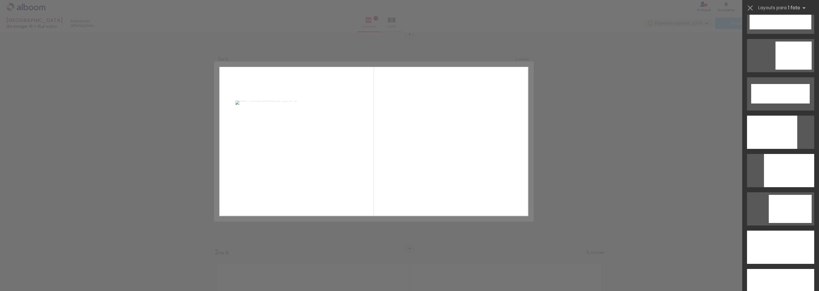
scroll to position [1647, 0]
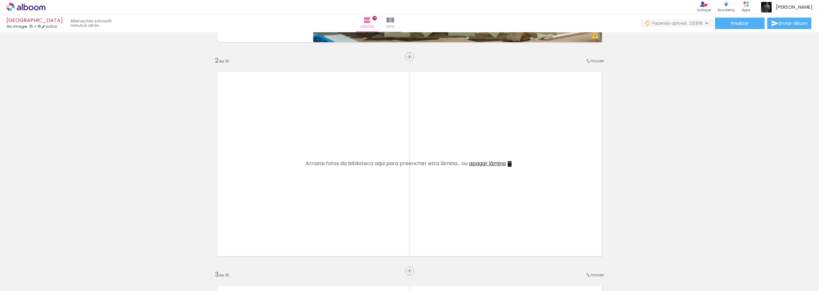
scroll to position [264, 0]
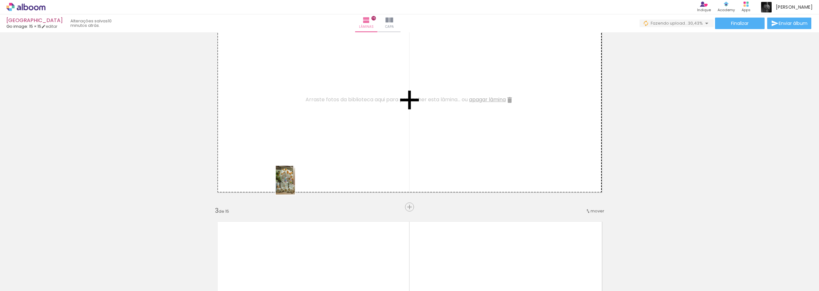
drag, startPoint x: 69, startPoint y: 271, endPoint x: 297, endPoint y: 178, distance: 246.3
click at [297, 178] on quentale-workspace at bounding box center [409, 145] width 819 height 291
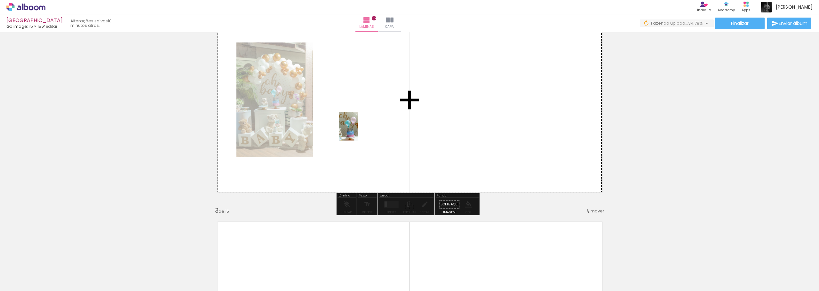
drag, startPoint x: 143, startPoint y: 269, endPoint x: 359, endPoint y: 130, distance: 257.4
click at [359, 130] on quentale-workspace at bounding box center [409, 145] width 819 height 291
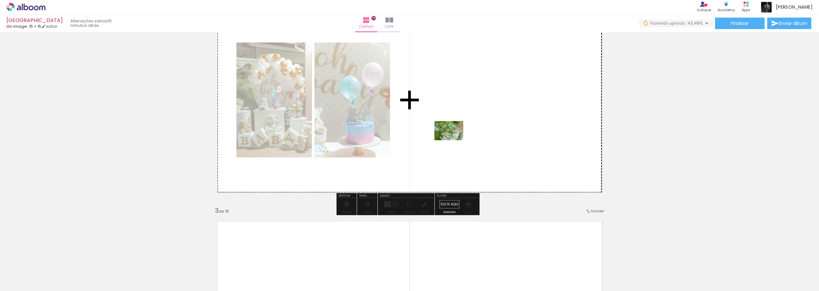
drag, startPoint x: 178, startPoint y: 276, endPoint x: 453, endPoint y: 140, distance: 307.2
click at [453, 140] on quentale-workspace at bounding box center [409, 145] width 819 height 291
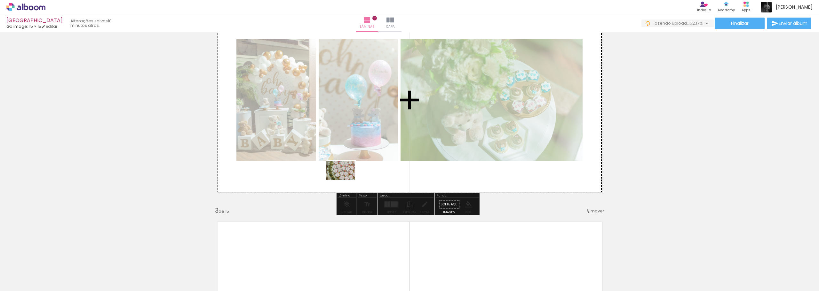
drag, startPoint x: 213, startPoint y: 267, endPoint x: 345, endPoint y: 180, distance: 158.0
click at [345, 180] on quentale-workspace at bounding box center [409, 145] width 819 height 291
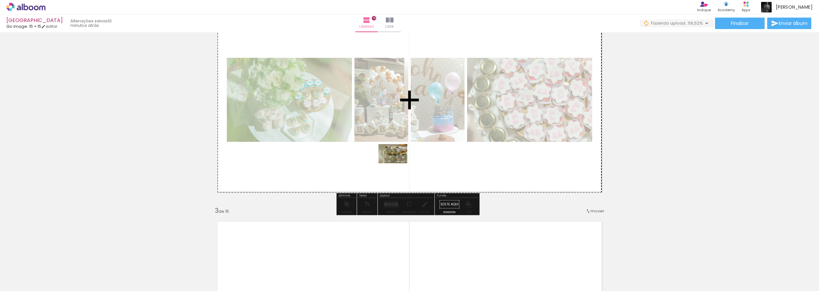
drag, startPoint x: 258, startPoint y: 270, endPoint x: 398, endPoint y: 163, distance: 175.0
click at [398, 163] on quentale-workspace at bounding box center [409, 145] width 819 height 291
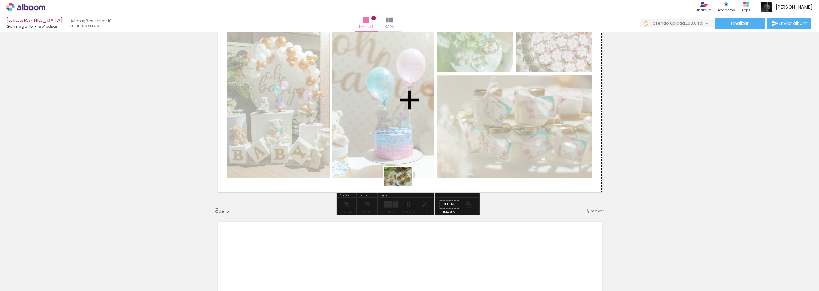
drag, startPoint x: 290, startPoint y: 272, endPoint x: 405, endPoint y: 174, distance: 150.9
click at [405, 174] on quentale-workspace at bounding box center [409, 145] width 819 height 291
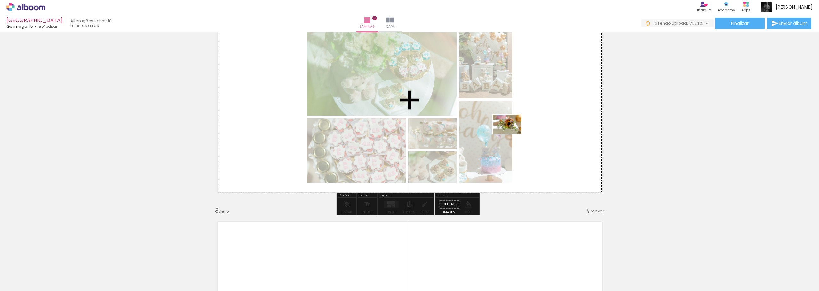
drag, startPoint x: 324, startPoint y: 278, endPoint x: 512, endPoint y: 134, distance: 236.1
click at [512, 134] on quentale-workspace at bounding box center [409, 145] width 819 height 291
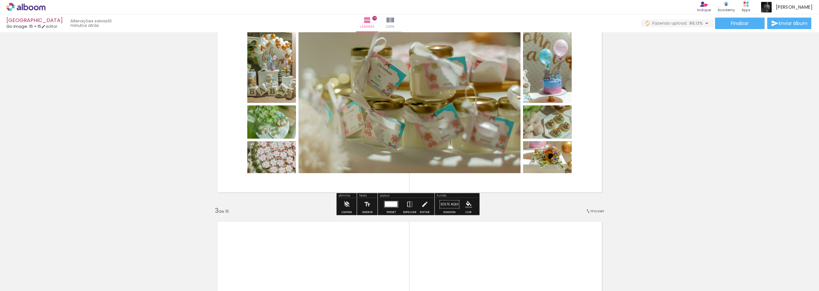
click at [390, 209] on div at bounding box center [390, 204] width 17 height 13
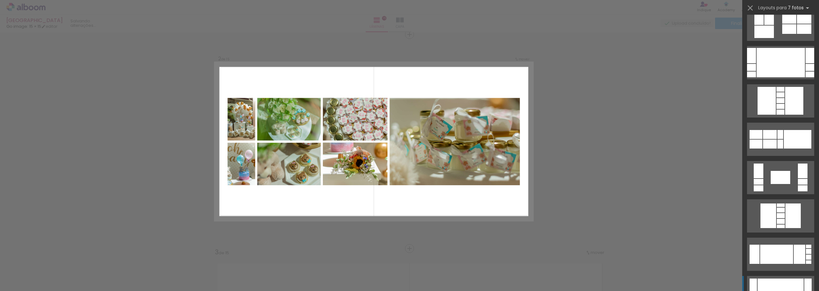
scroll to position [320, 0]
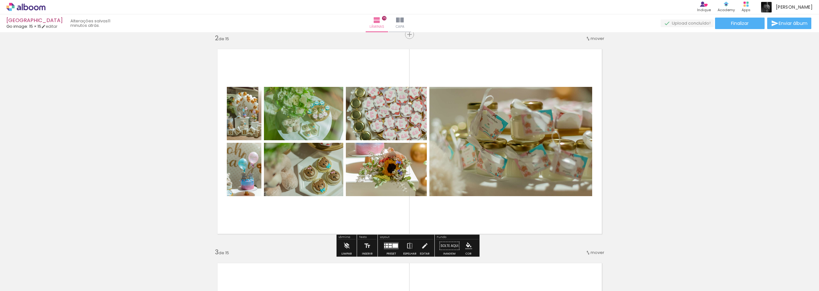
click at [394, 247] on div at bounding box center [394, 246] width 5 height 4
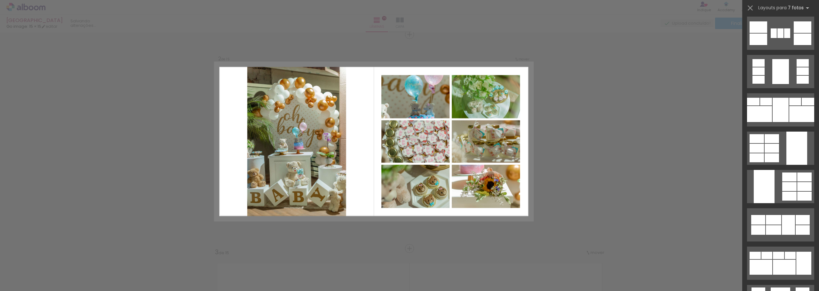
scroll to position [1554, 0]
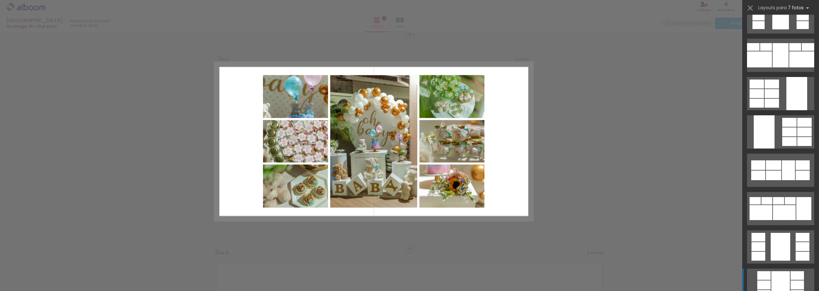
click at [782, 281] on div at bounding box center [780, 286] width 19 height 28
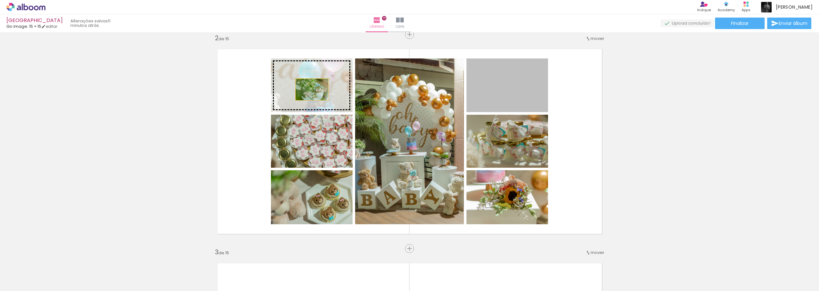
drag, startPoint x: 509, startPoint y: 96, endPoint x: 309, endPoint y: 90, distance: 199.7
click at [0, 0] on slot at bounding box center [0, 0] width 0 height 0
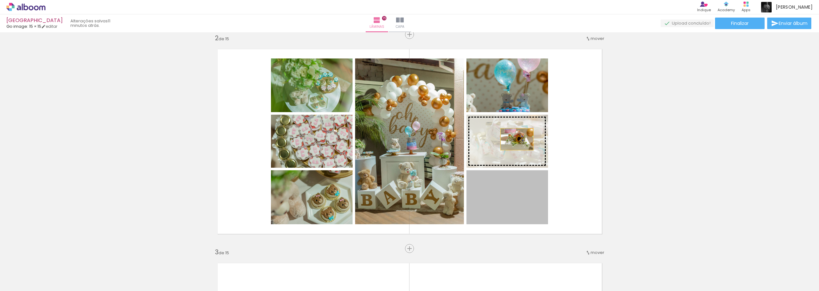
drag, startPoint x: 511, startPoint y: 206, endPoint x: 514, endPoint y: 139, distance: 66.9
click at [0, 0] on slot at bounding box center [0, 0] width 0 height 0
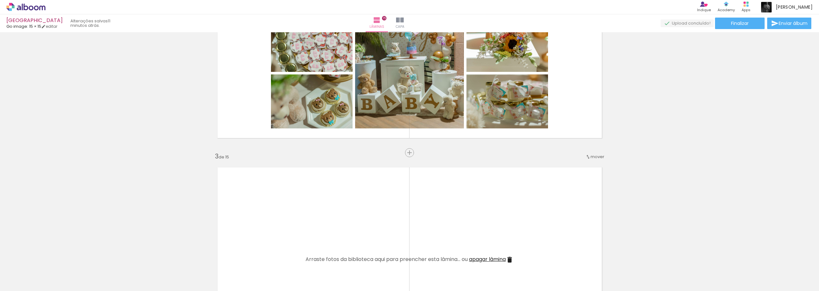
scroll to position [382, 0]
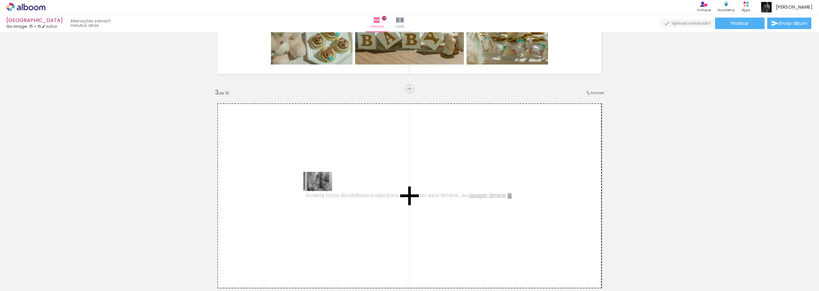
drag, startPoint x: 350, startPoint y: 269, endPoint x: 322, endPoint y: 191, distance: 82.6
click at [322, 191] on quentale-workspace at bounding box center [409, 145] width 819 height 291
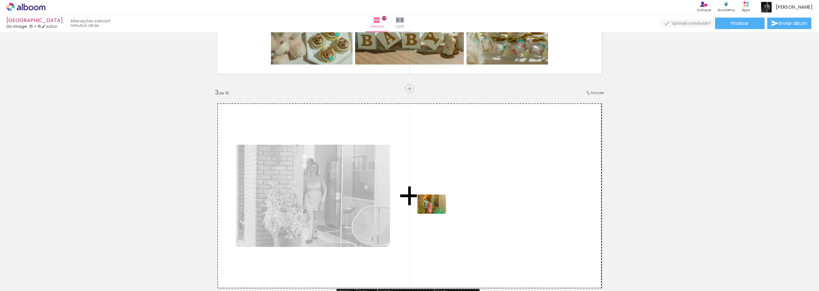
drag, startPoint x: 392, startPoint y: 274, endPoint x: 437, endPoint y: 214, distance: 74.7
click at [437, 214] on quentale-workspace at bounding box center [409, 145] width 819 height 291
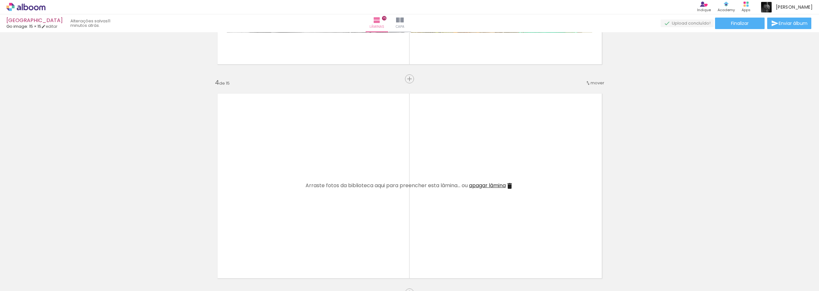
scroll to position [638, 0]
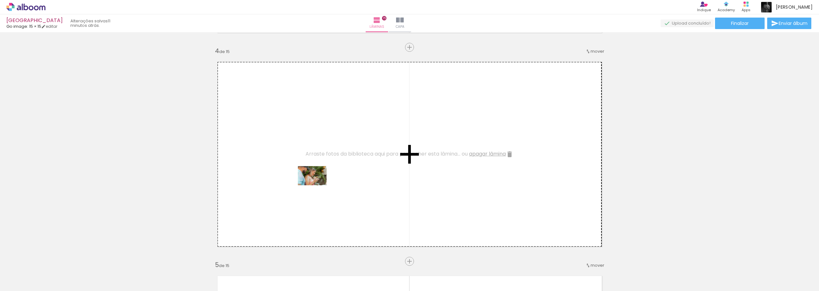
drag, startPoint x: 427, startPoint y: 272, endPoint x: 310, endPoint y: 181, distance: 148.2
click at [310, 181] on quentale-workspace at bounding box center [409, 145] width 819 height 291
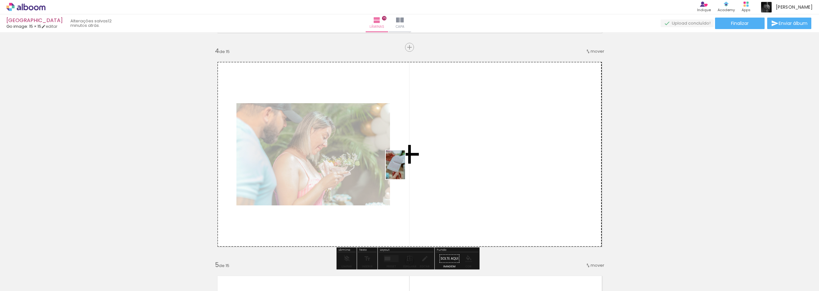
drag, startPoint x: 436, startPoint y: 233, endPoint x: 405, endPoint y: 170, distance: 70.7
click at [405, 170] on quentale-workspace at bounding box center [409, 145] width 819 height 291
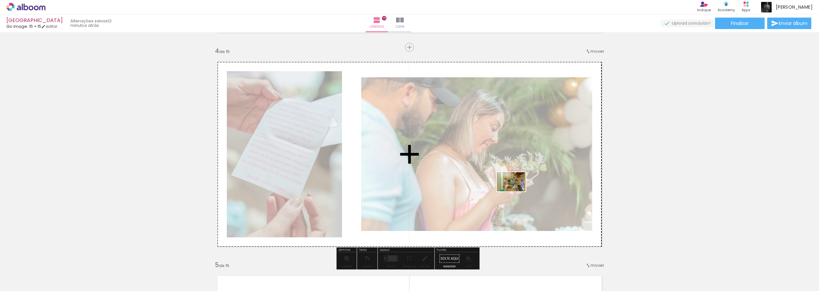
drag, startPoint x: 500, startPoint y: 275, endPoint x: 516, endPoint y: 191, distance: 85.6
click at [516, 191] on quentale-workspace at bounding box center [409, 145] width 819 height 291
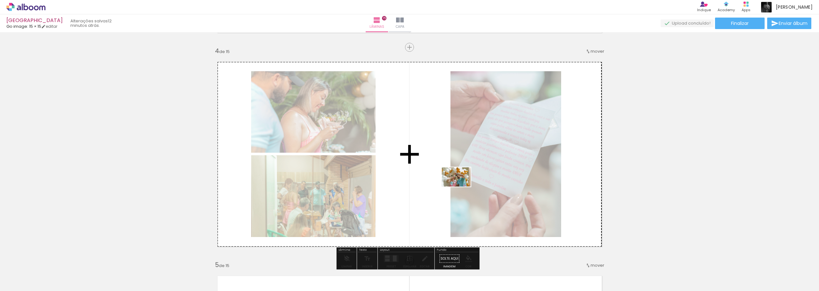
drag, startPoint x: 564, startPoint y: 275, endPoint x: 458, endPoint y: 179, distance: 142.2
click at [458, 179] on quentale-workspace at bounding box center [409, 145] width 819 height 291
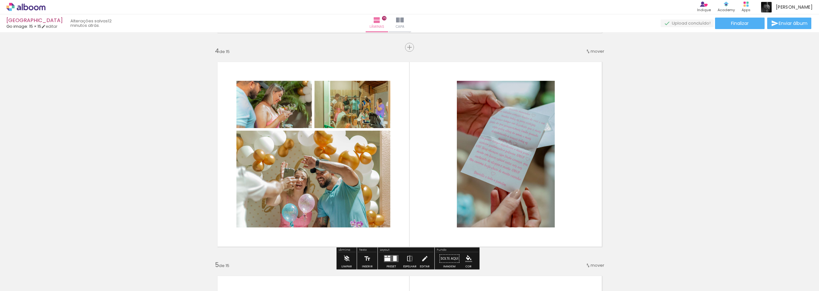
scroll to position [702, 0]
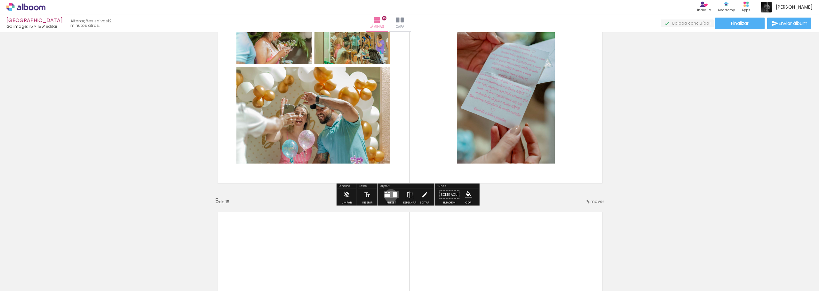
click at [389, 196] on quentale-layouter at bounding box center [391, 195] width 15 height 7
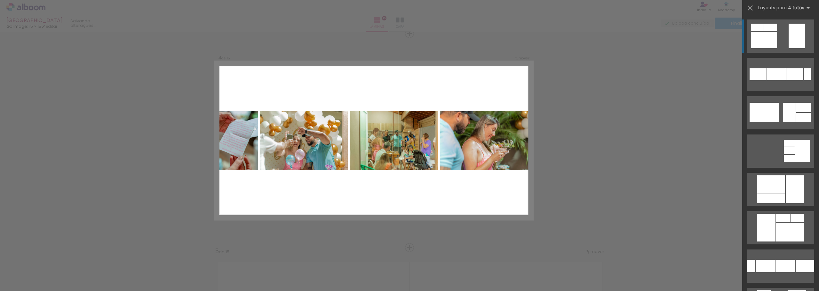
scroll to position [651, 0]
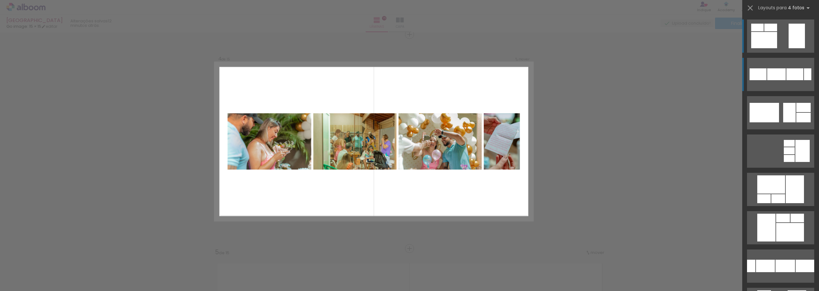
click at [782, 76] on div at bounding box center [776, 74] width 19 height 12
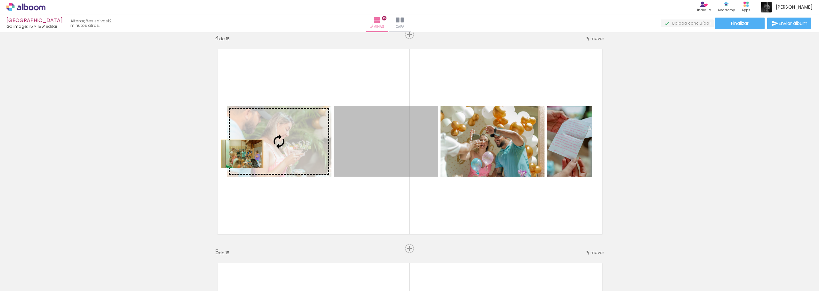
drag, startPoint x: 375, startPoint y: 164, endPoint x: 240, endPoint y: 154, distance: 135.6
click at [0, 0] on slot at bounding box center [0, 0] width 0 height 0
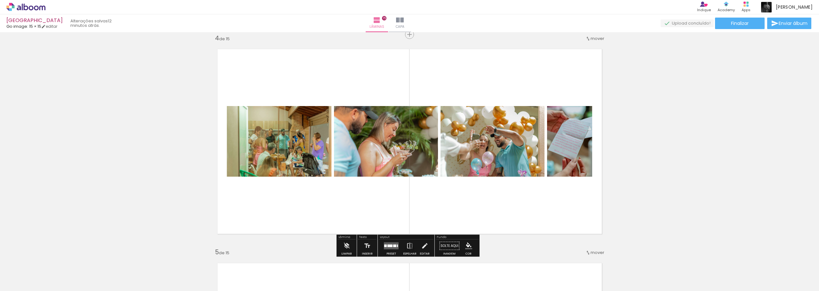
click at [388, 248] on quentale-layouter at bounding box center [391, 246] width 15 height 7
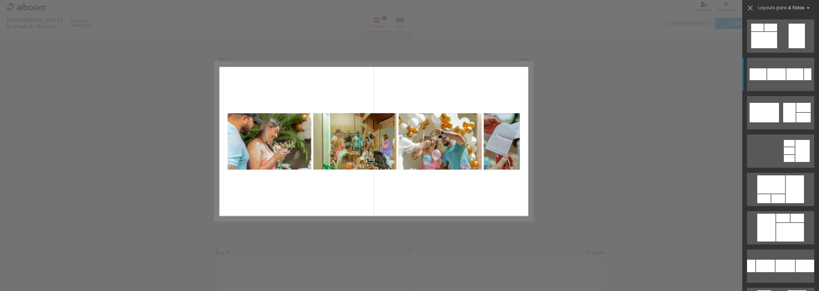
scroll to position [38, 0]
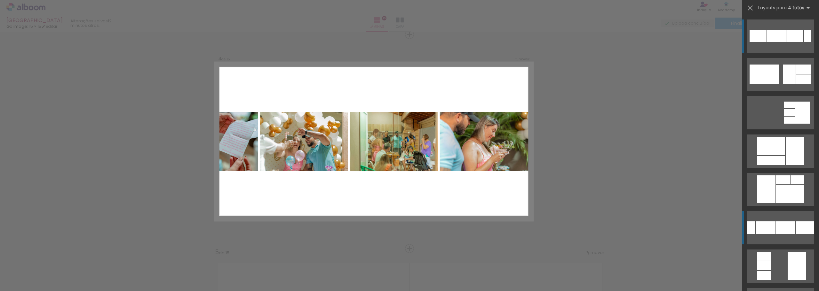
click at [786, 42] on div at bounding box center [794, 36] width 17 height 12
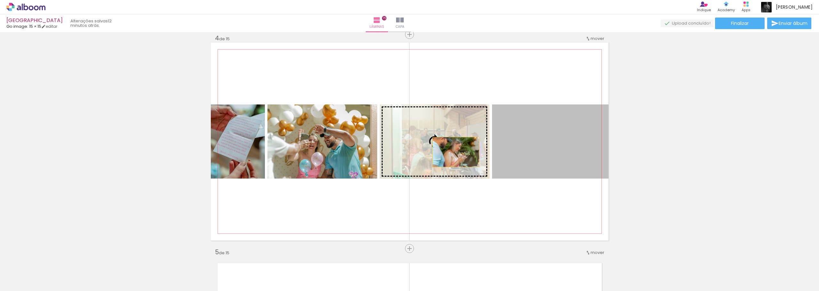
drag, startPoint x: 535, startPoint y: 153, endPoint x: 453, endPoint y: 152, distance: 82.2
click at [0, 0] on slot at bounding box center [0, 0] width 0 height 0
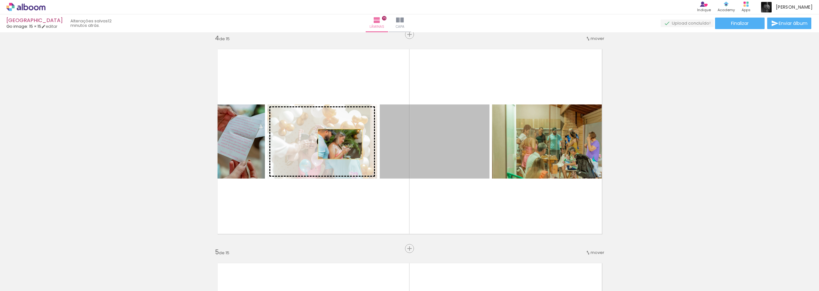
drag, startPoint x: 443, startPoint y: 141, endPoint x: 332, endPoint y: 145, distance: 110.7
click at [0, 0] on slot at bounding box center [0, 0] width 0 height 0
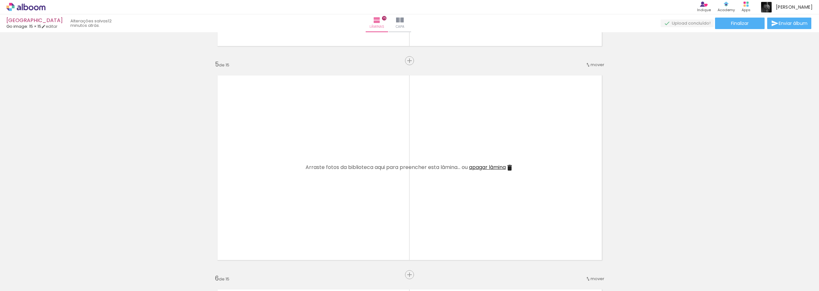
scroll to position [843, 0]
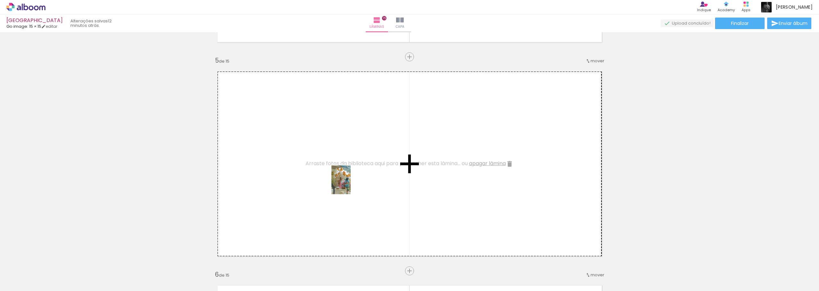
drag, startPoint x: 602, startPoint y: 267, endPoint x: 316, endPoint y: 178, distance: 299.8
click at [316, 178] on quentale-workspace at bounding box center [409, 145] width 819 height 291
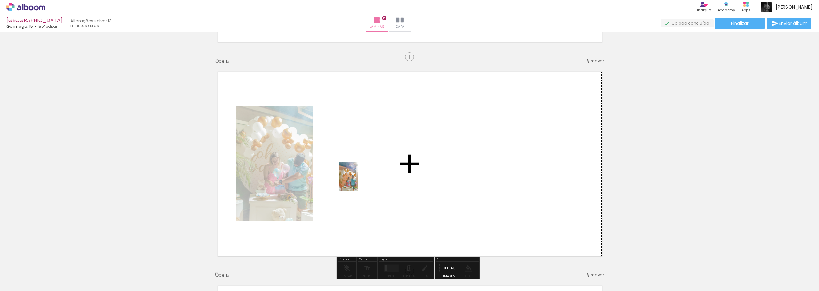
drag, startPoint x: 642, startPoint y: 278, endPoint x: 358, endPoint y: 182, distance: 299.7
click at [358, 182] on quentale-workspace at bounding box center [409, 145] width 819 height 291
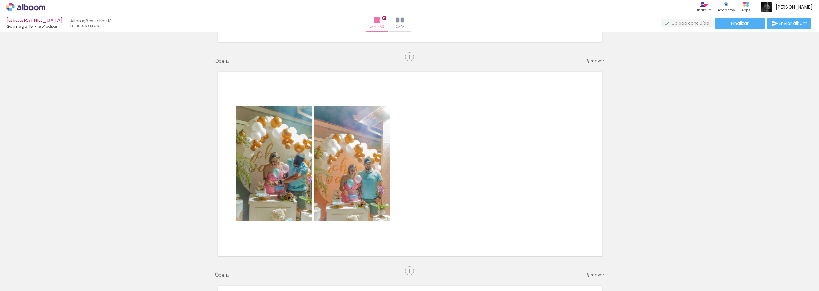
scroll to position [0, 219]
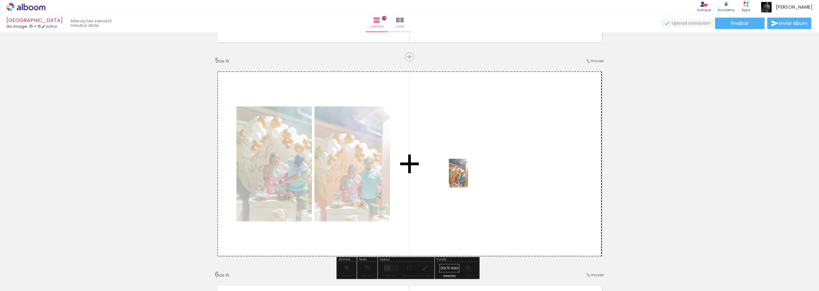
drag, startPoint x: 461, startPoint y: 271, endPoint x: 468, endPoint y: 178, distance: 92.7
click at [468, 178] on quentale-workspace at bounding box center [409, 145] width 819 height 291
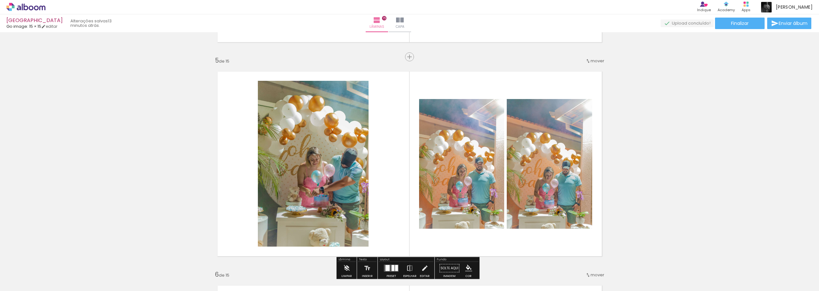
scroll to position [907, 0]
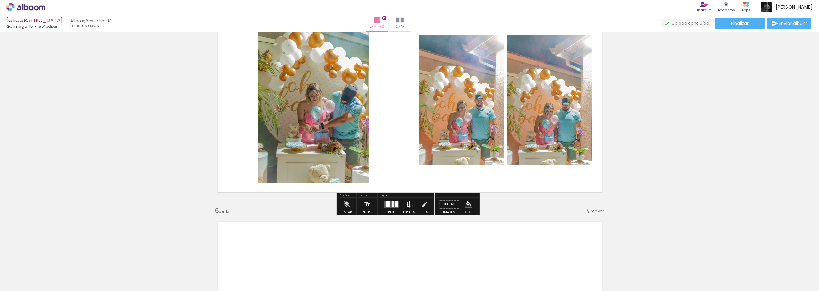
click at [392, 203] on div at bounding box center [392, 204] width 3 height 6
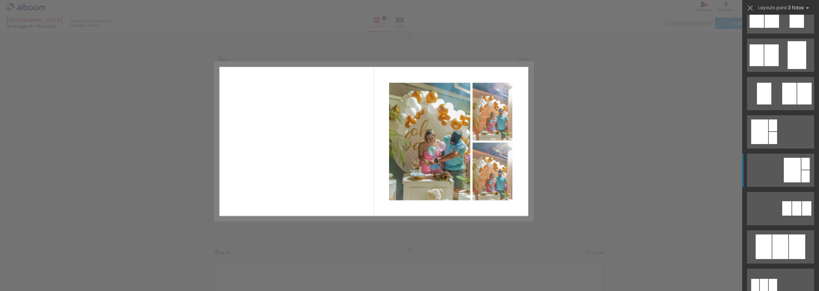
scroll to position [256, 0]
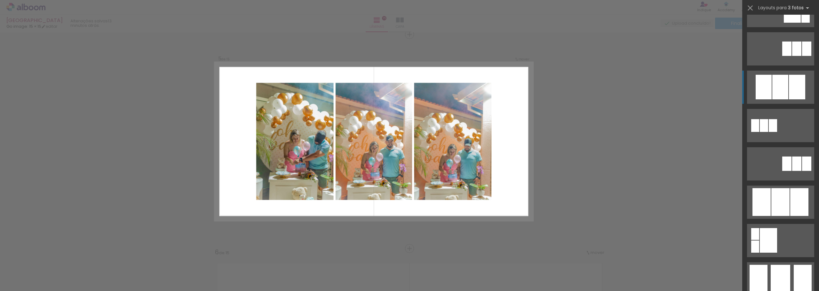
click at [776, 87] on div at bounding box center [780, 87] width 16 height 25
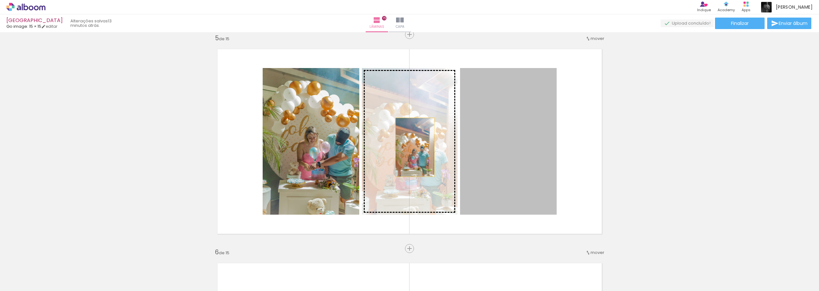
drag, startPoint x: 495, startPoint y: 146, endPoint x: 412, endPoint y: 147, distance: 82.5
click at [0, 0] on slot at bounding box center [0, 0] width 0 height 0
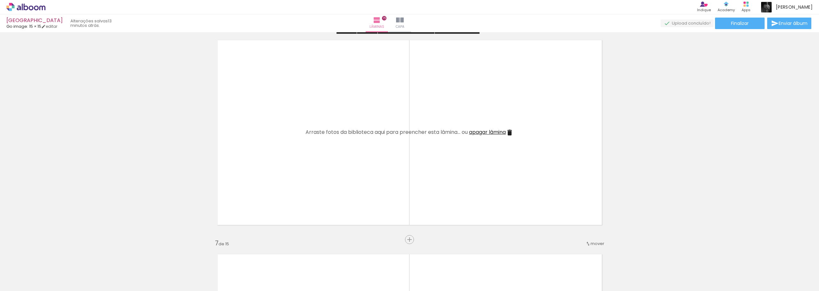
scroll to position [1089, 0]
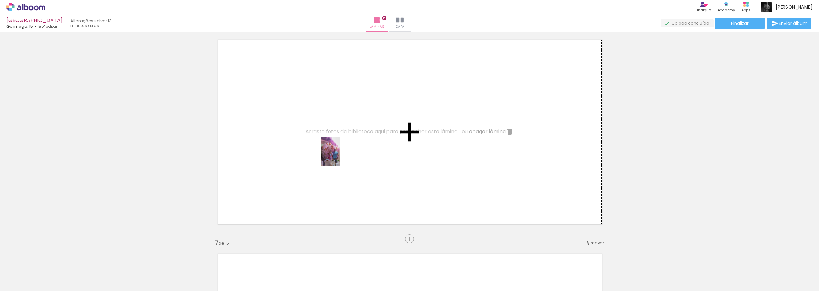
drag, startPoint x: 492, startPoint y: 268, endPoint x: 369, endPoint y: 178, distance: 152.3
click at [339, 155] on quentale-workspace at bounding box center [409, 145] width 819 height 291
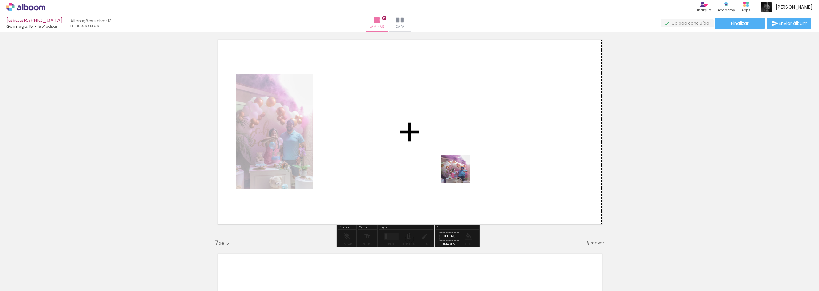
drag, startPoint x: 522, startPoint y: 272, endPoint x: 507, endPoint y: 205, distance: 68.5
click at [459, 171] on quentale-workspace at bounding box center [409, 145] width 819 height 291
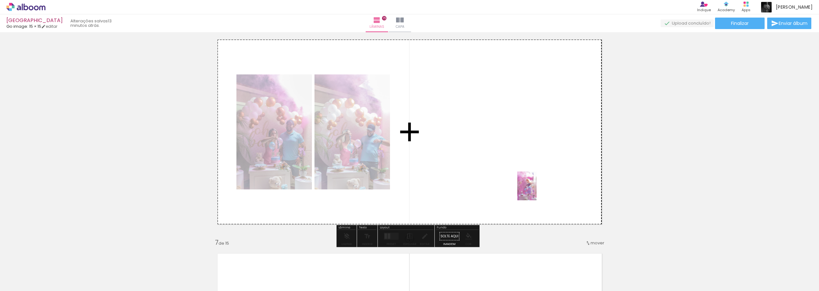
drag, startPoint x: 564, startPoint y: 271, endPoint x: 536, endPoint y: 191, distance: 84.4
click at [536, 191] on quentale-workspace at bounding box center [409, 145] width 819 height 291
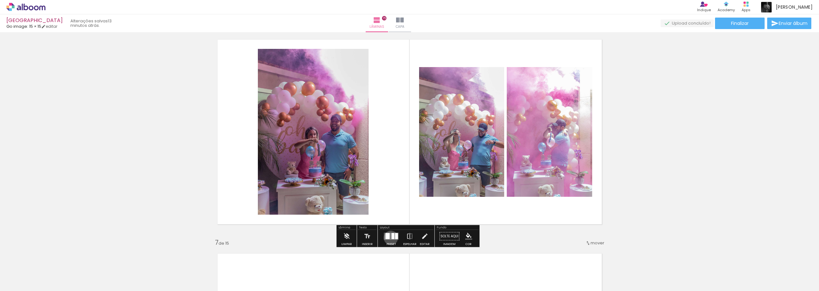
click at [389, 238] on quentale-layouter at bounding box center [391, 236] width 15 height 7
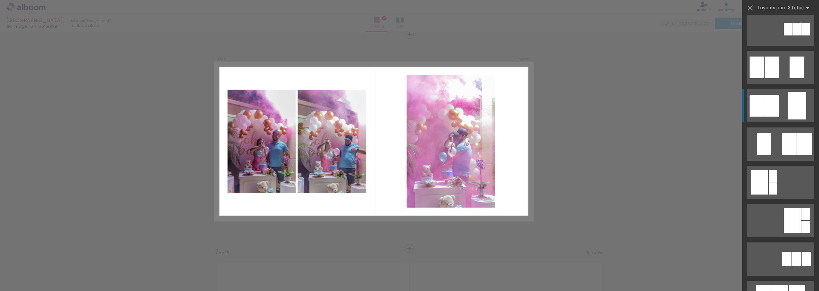
scroll to position [128, 0]
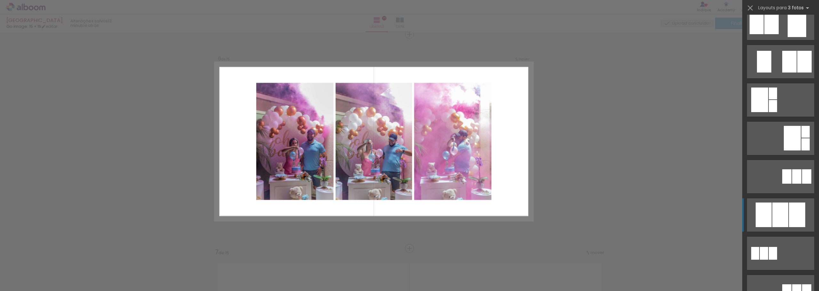
click at [782, 212] on div at bounding box center [780, 215] width 16 height 25
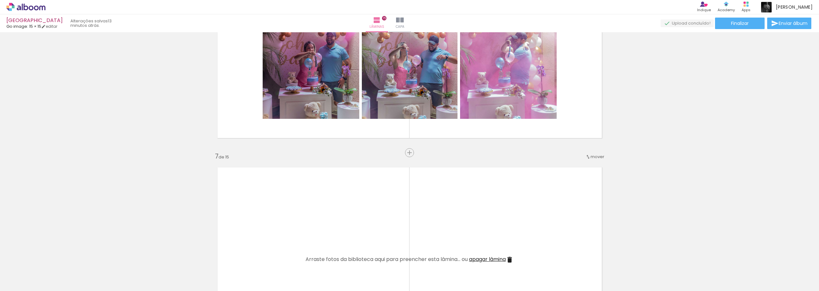
scroll to position [1272, 0]
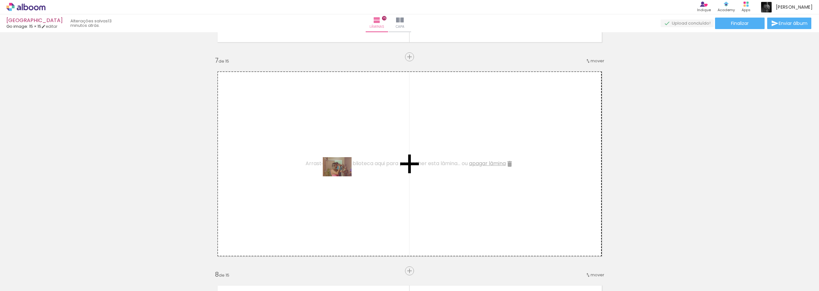
drag, startPoint x: 600, startPoint y: 278, endPoint x: 340, endPoint y: 176, distance: 279.7
click at [340, 176] on quentale-workspace at bounding box center [409, 145] width 819 height 291
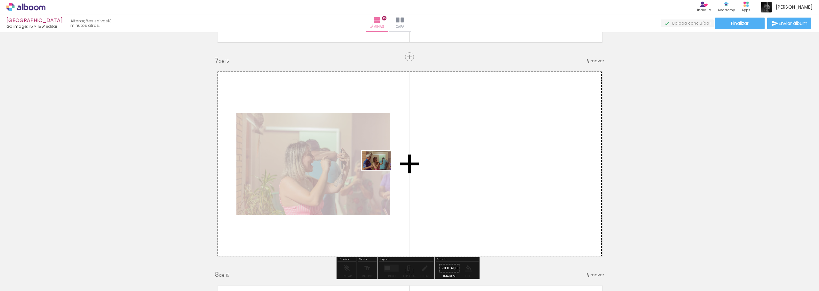
drag, startPoint x: 633, startPoint y: 278, endPoint x: 381, endPoint y: 170, distance: 274.8
click at [381, 170] on quentale-workspace at bounding box center [409, 145] width 819 height 291
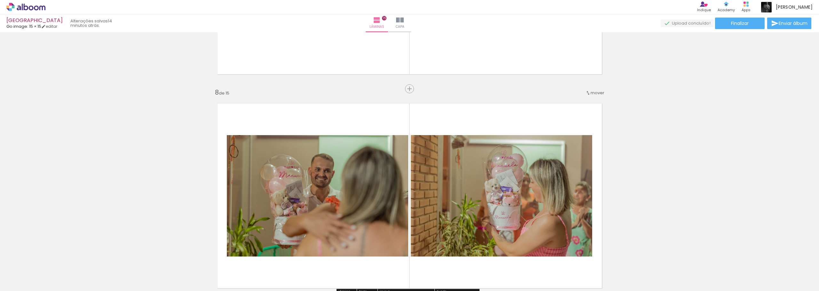
scroll to position [0, 219]
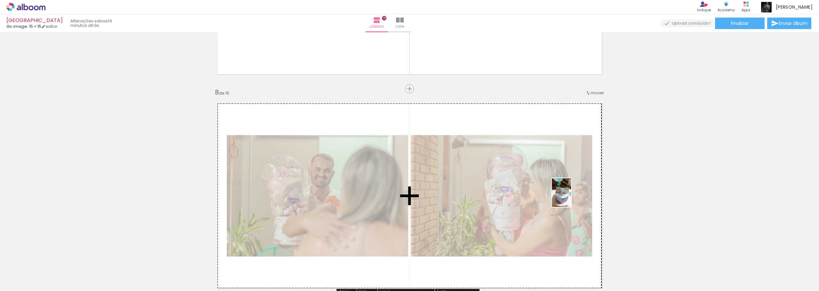
drag, startPoint x: 781, startPoint y: 276, endPoint x: 571, endPoint y: 198, distance: 224.7
click at [571, 198] on quentale-workspace at bounding box center [409, 145] width 819 height 291
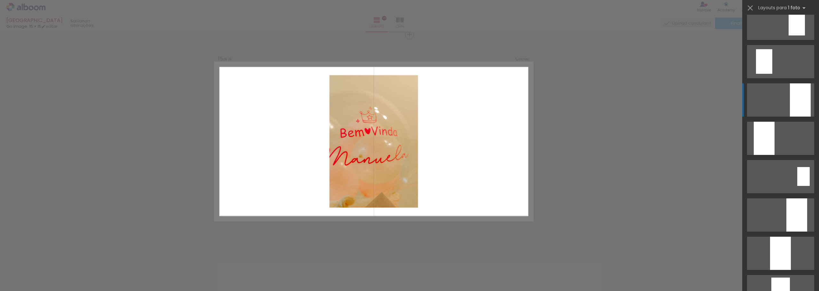
scroll to position [1439, 0]
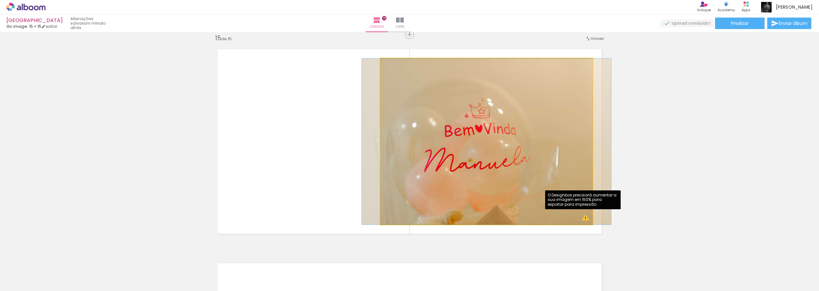
click at [582, 218] on quentale-photo at bounding box center [486, 142] width 212 height 166
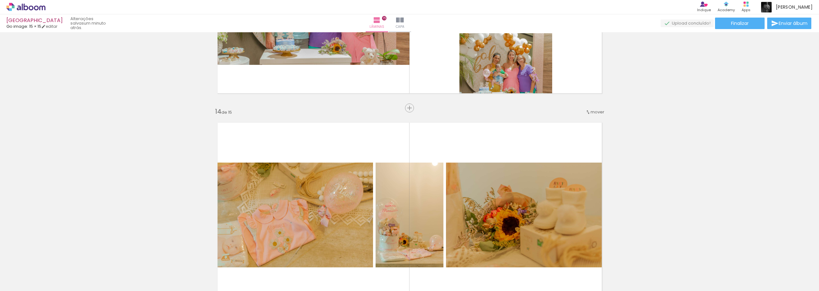
scroll to position [2592, 0]
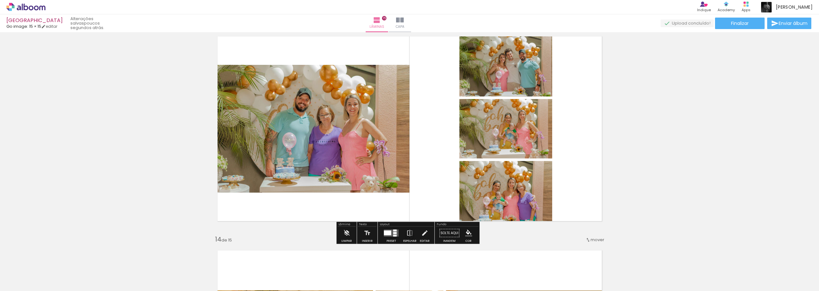
click at [384, 231] on div at bounding box center [387, 233] width 7 height 5
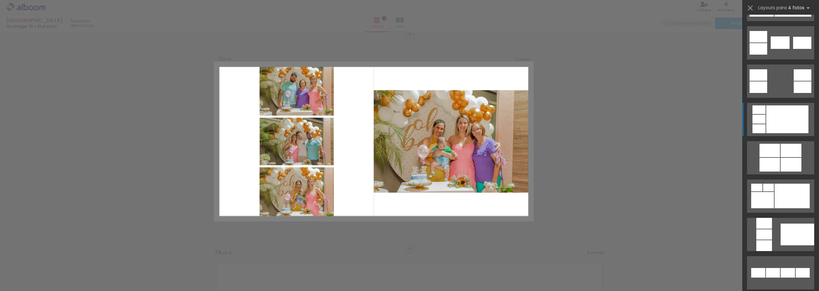
scroll to position [224, 0]
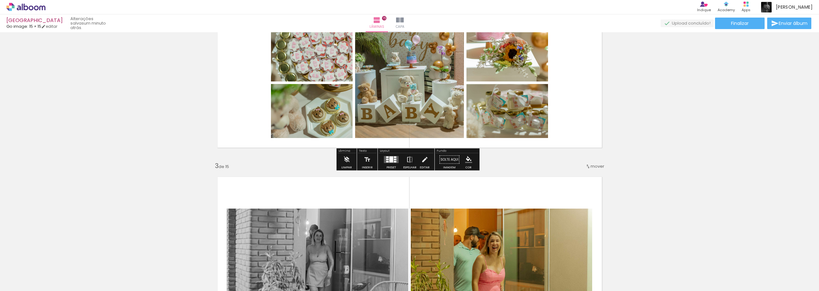
scroll to position [213, 0]
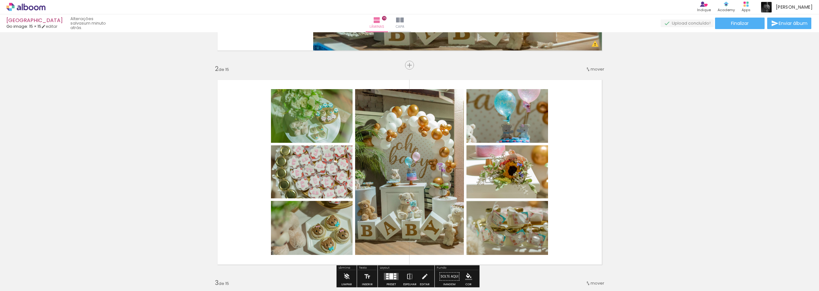
scroll to position [256, 0]
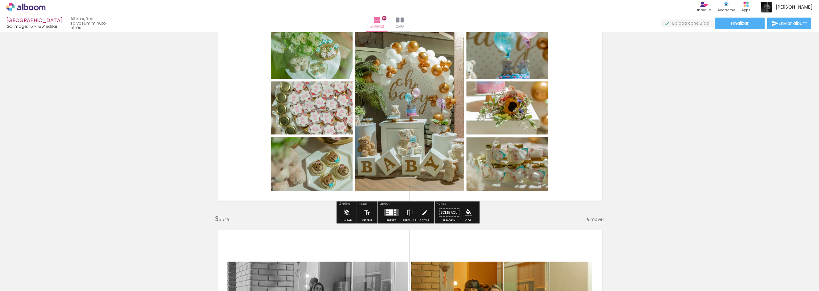
click at [390, 213] on div at bounding box center [391, 213] width 4 height 6
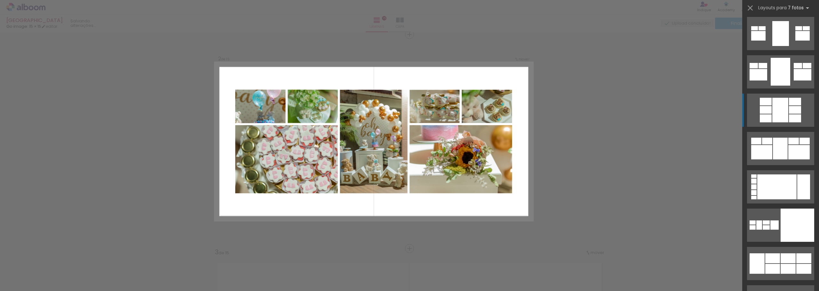
scroll to position [2156, 0]
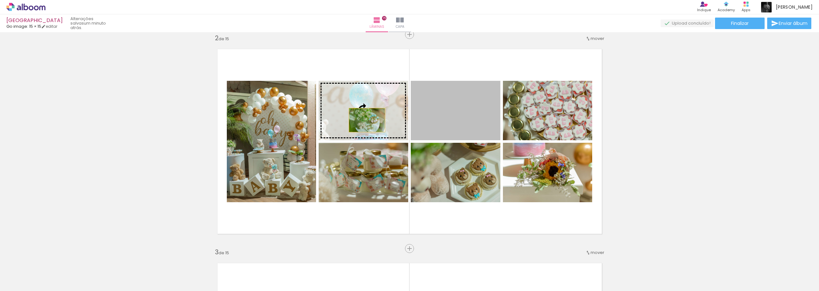
drag, startPoint x: 474, startPoint y: 117, endPoint x: 358, endPoint y: 120, distance: 116.1
click at [0, 0] on slot at bounding box center [0, 0] width 0 height 0
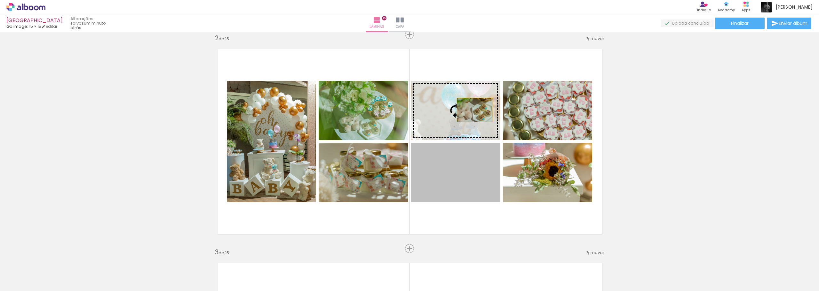
drag, startPoint x: 476, startPoint y: 183, endPoint x: 472, endPoint y: 110, distance: 73.0
click at [0, 0] on slot at bounding box center [0, 0] width 0 height 0
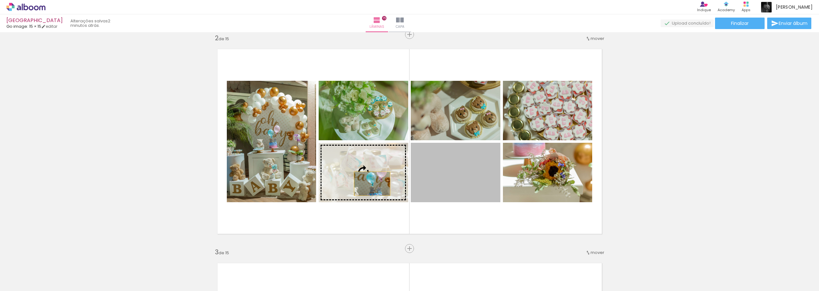
drag, startPoint x: 460, startPoint y: 184, endPoint x: 369, endPoint y: 184, distance: 90.5
click at [0, 0] on slot at bounding box center [0, 0] width 0 height 0
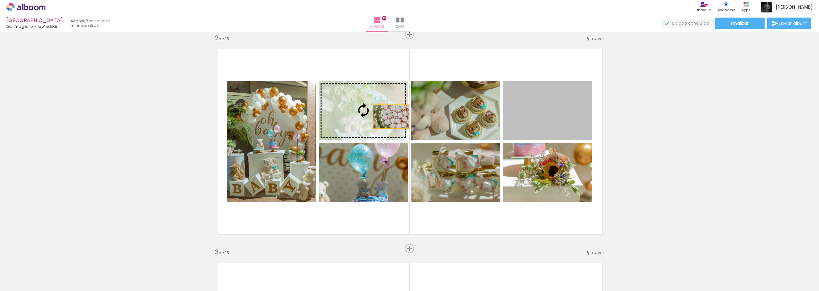
drag, startPoint x: 570, startPoint y: 123, endPoint x: 389, endPoint y: 117, distance: 181.8
click at [0, 0] on slot at bounding box center [0, 0] width 0 height 0
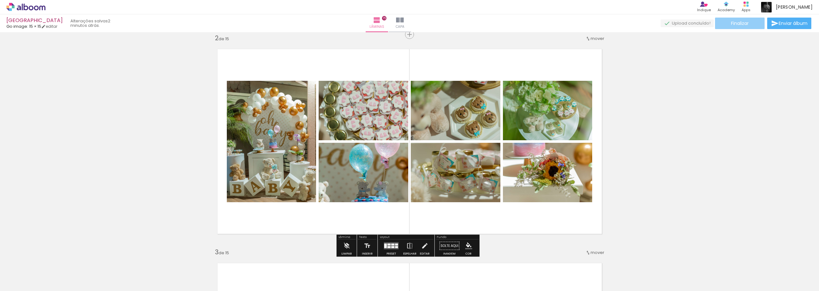
click at [724, 20] on paper-button "Finalizar" at bounding box center [740, 24] width 50 height 12
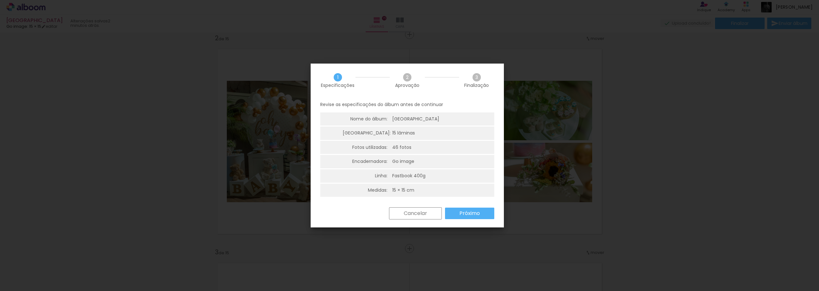
click at [0, 0] on slot "Próximo" at bounding box center [0, 0] width 0 height 0
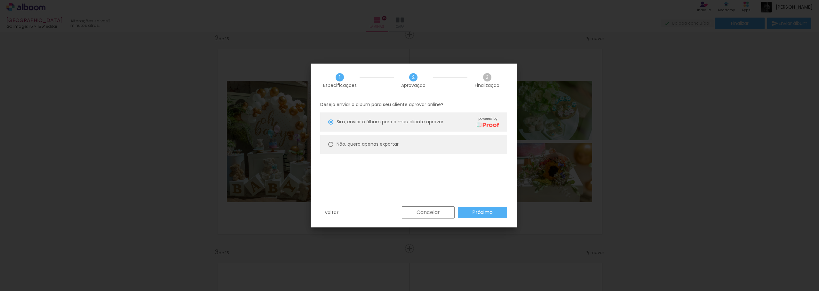
click at [0, 0] on slot "Não, quero apenas exportar" at bounding box center [0, 0] width 0 height 0
type paper-radio-button "on"
click at [498, 214] on paper-button "Próximo" at bounding box center [482, 213] width 49 height 12
type input "Alta, 300 DPI"
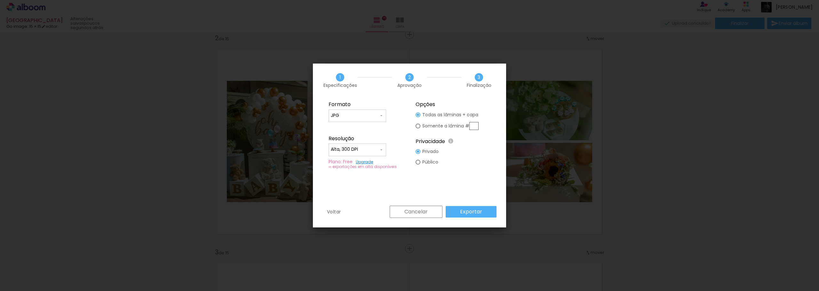
click at [379, 152] on iron-icon at bounding box center [381, 149] width 5 height 5
click at [369, 152] on paper-item "Alta, 300 DPI" at bounding box center [357, 148] width 58 height 13
click at [0, 0] on slot "Exportar" at bounding box center [0, 0] width 0 height 0
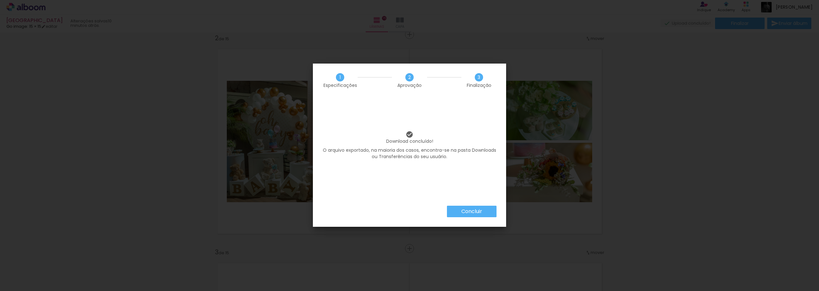
scroll to position [0, 919]
click at [0, 0] on slot "Concluir" at bounding box center [0, 0] width 0 height 0
